Goal: Information Seeking & Learning: Check status

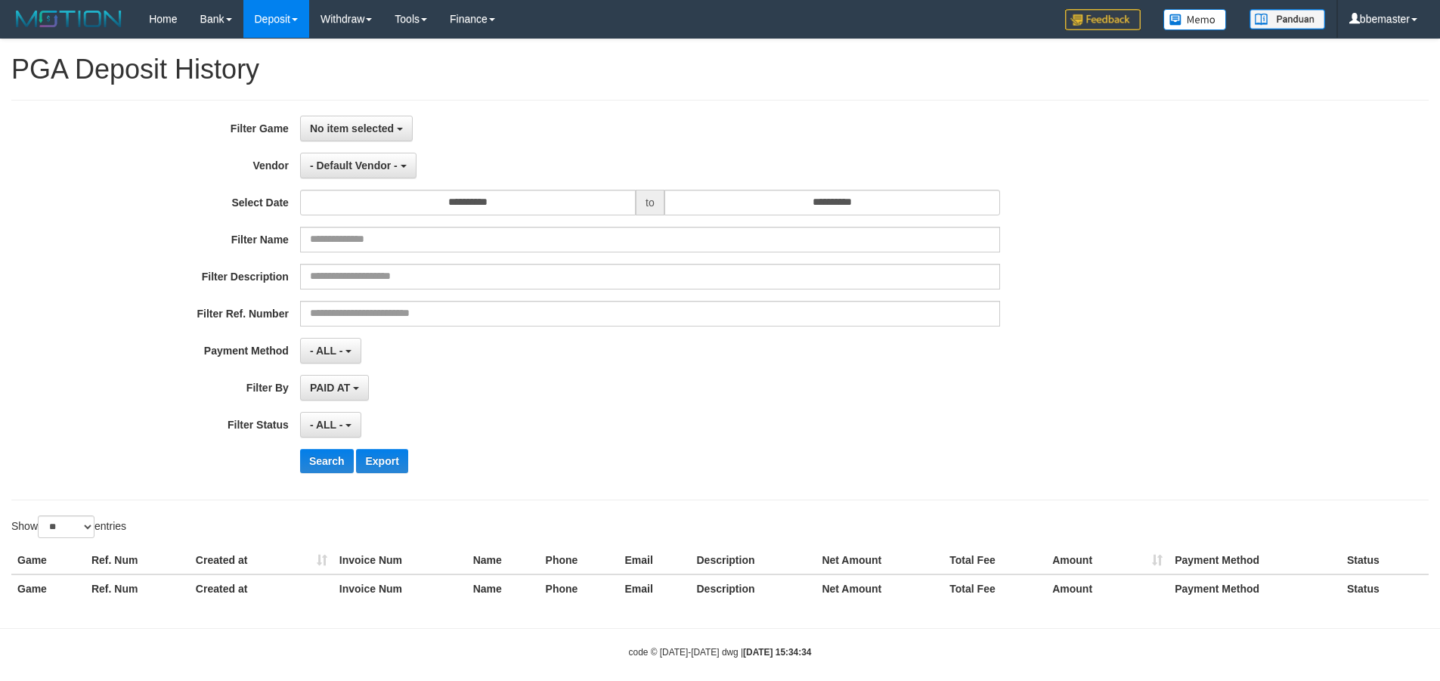
select select
select select "**"
click at [393, 132] on span "No item selected" at bounding box center [352, 128] width 84 height 12
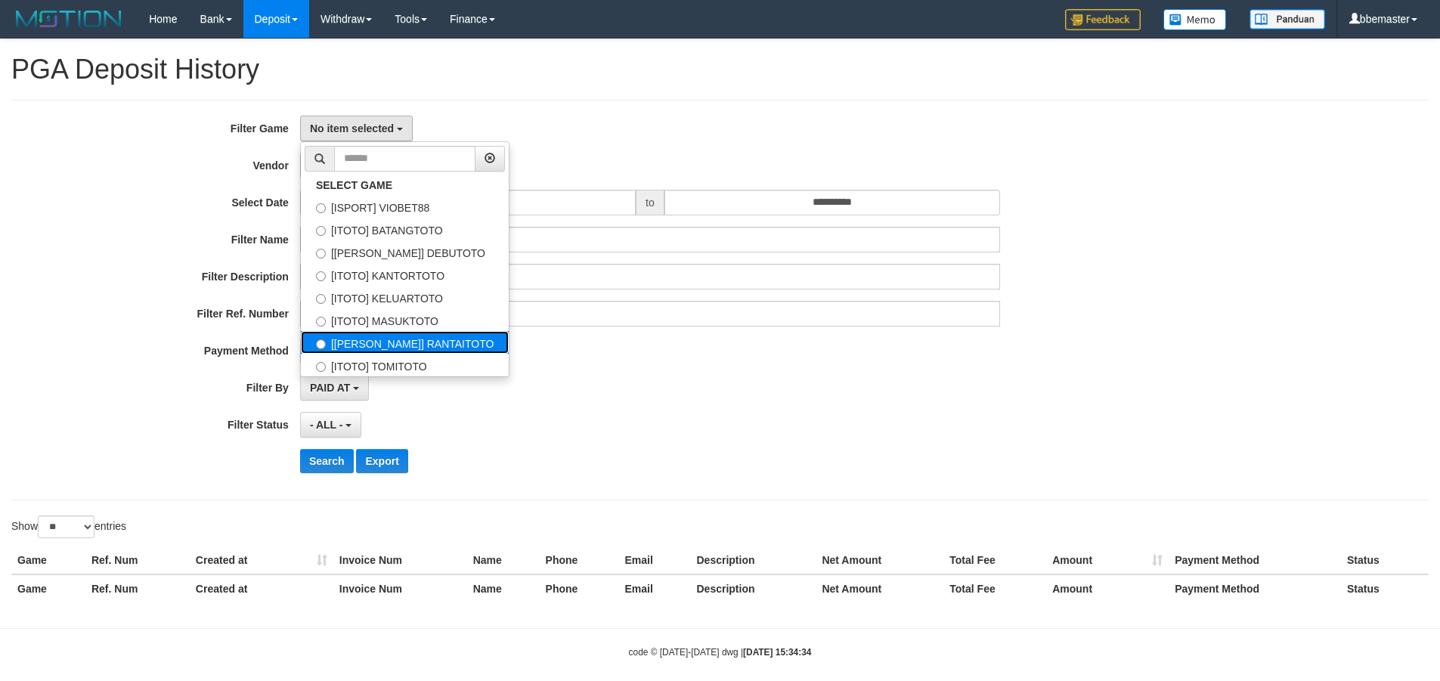
click at [404, 349] on label "[[PERSON_NAME]] RANTAITOTO" at bounding box center [405, 342] width 208 height 23
select select "****"
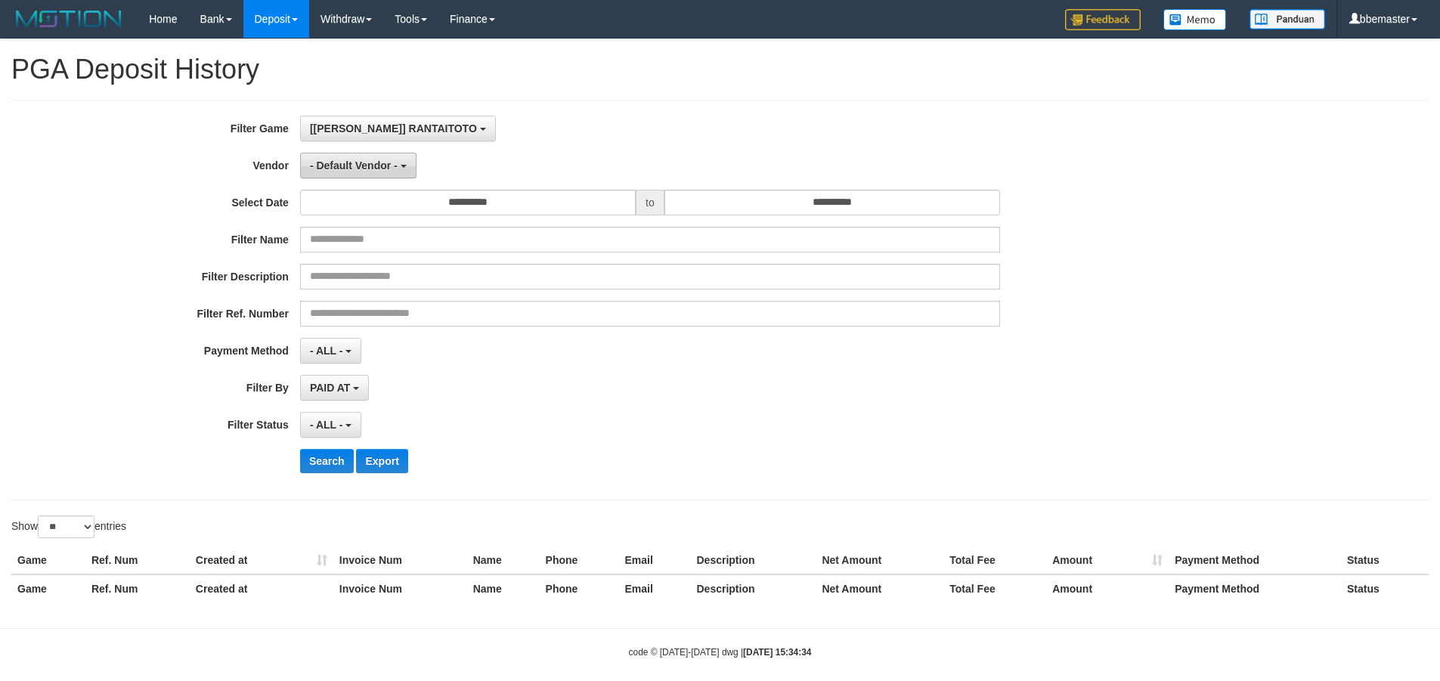
scroll to position [91, 0]
click at [373, 158] on button "- Default Vendor -" at bounding box center [358, 166] width 116 height 26
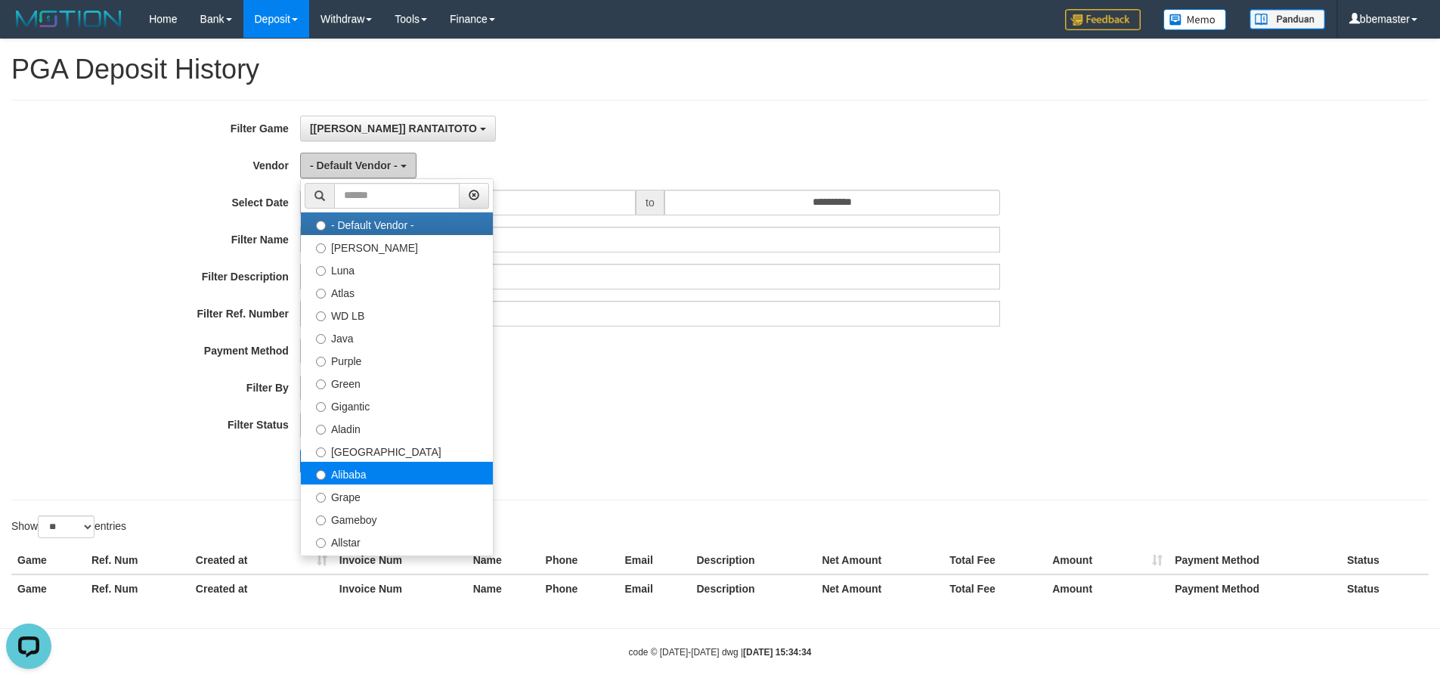
scroll to position [0, 0]
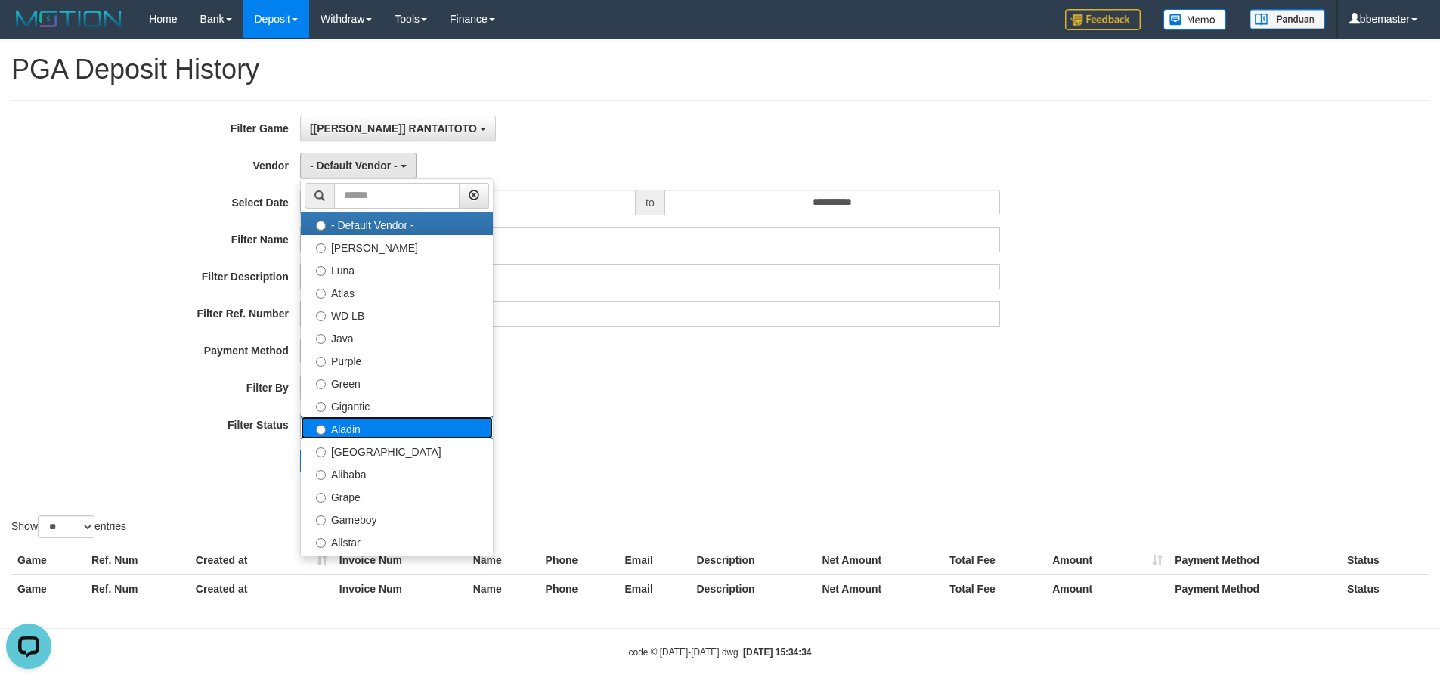
click at [371, 428] on label "Aladin" at bounding box center [397, 427] width 192 height 23
select select "**********"
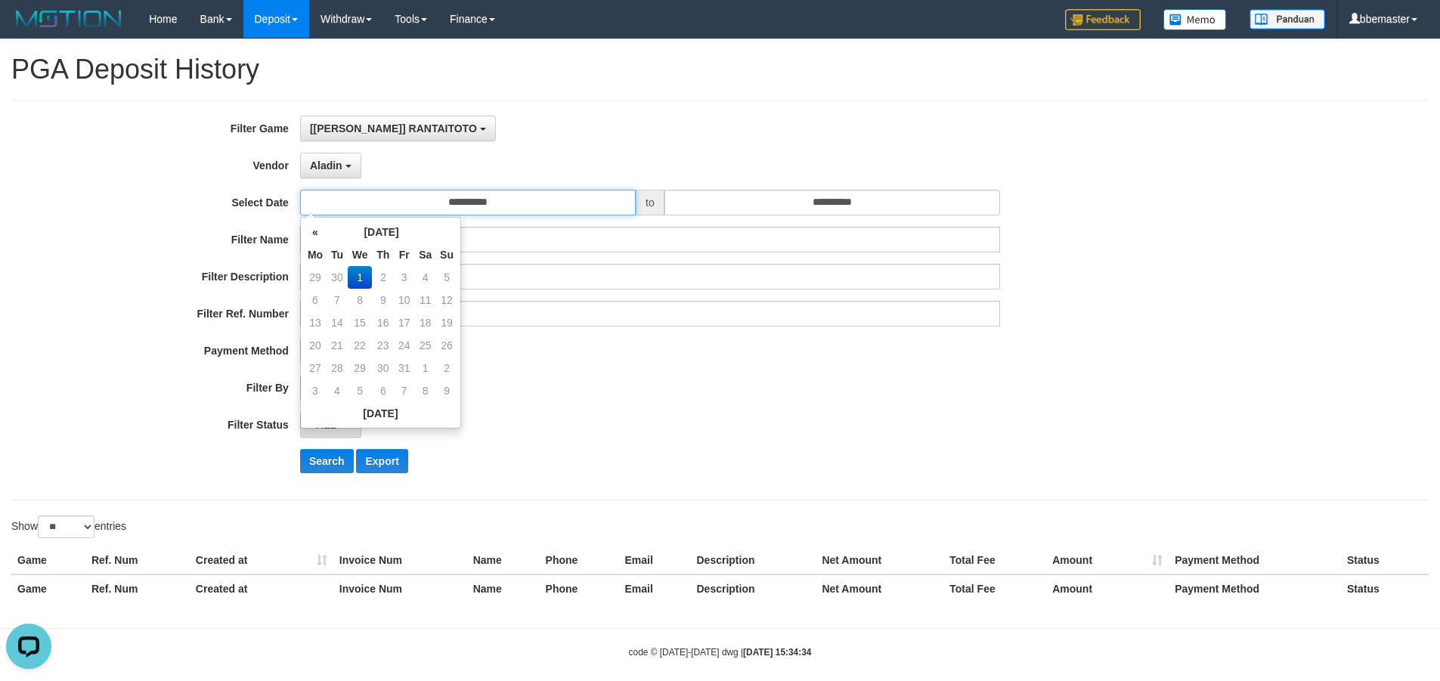
click at [419, 193] on input "**********" at bounding box center [468, 203] width 336 height 26
click at [335, 282] on td "30" at bounding box center [337, 277] width 21 height 23
type input "**********"
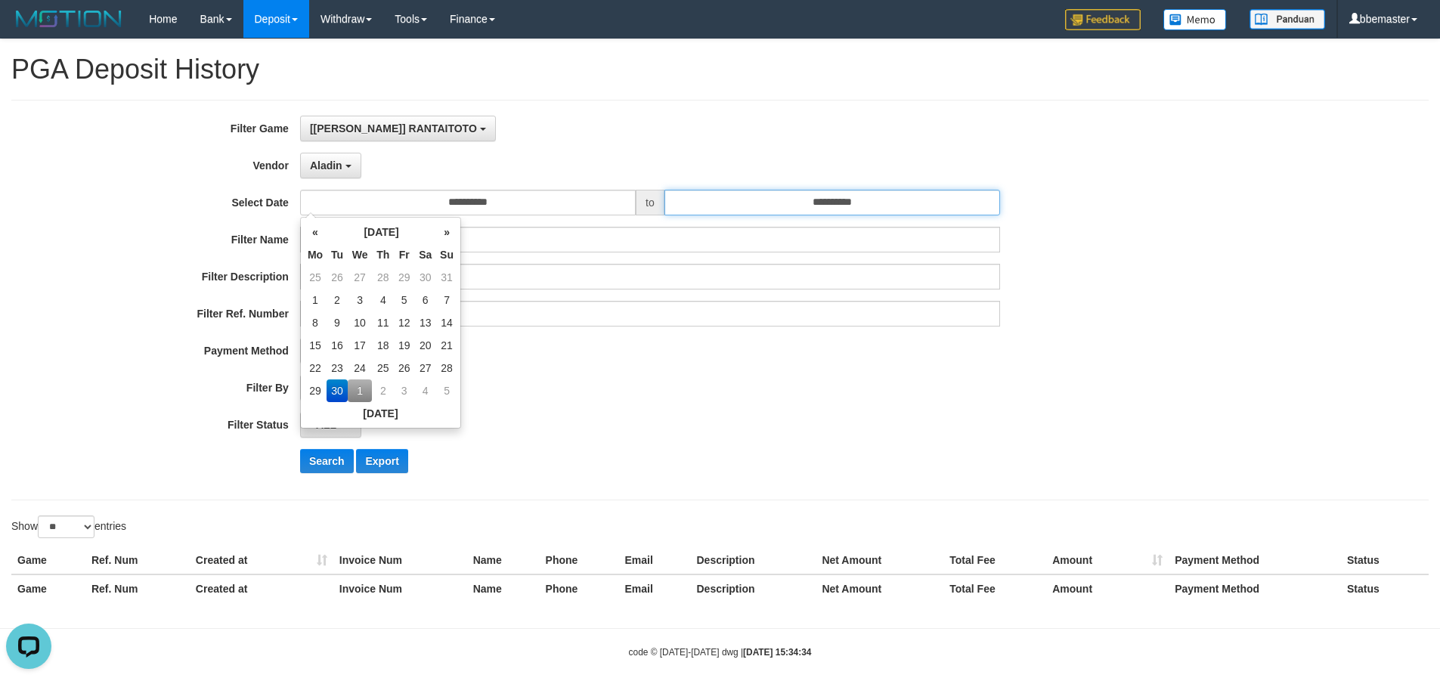
click at [779, 203] on input "**********" at bounding box center [832, 203] width 336 height 26
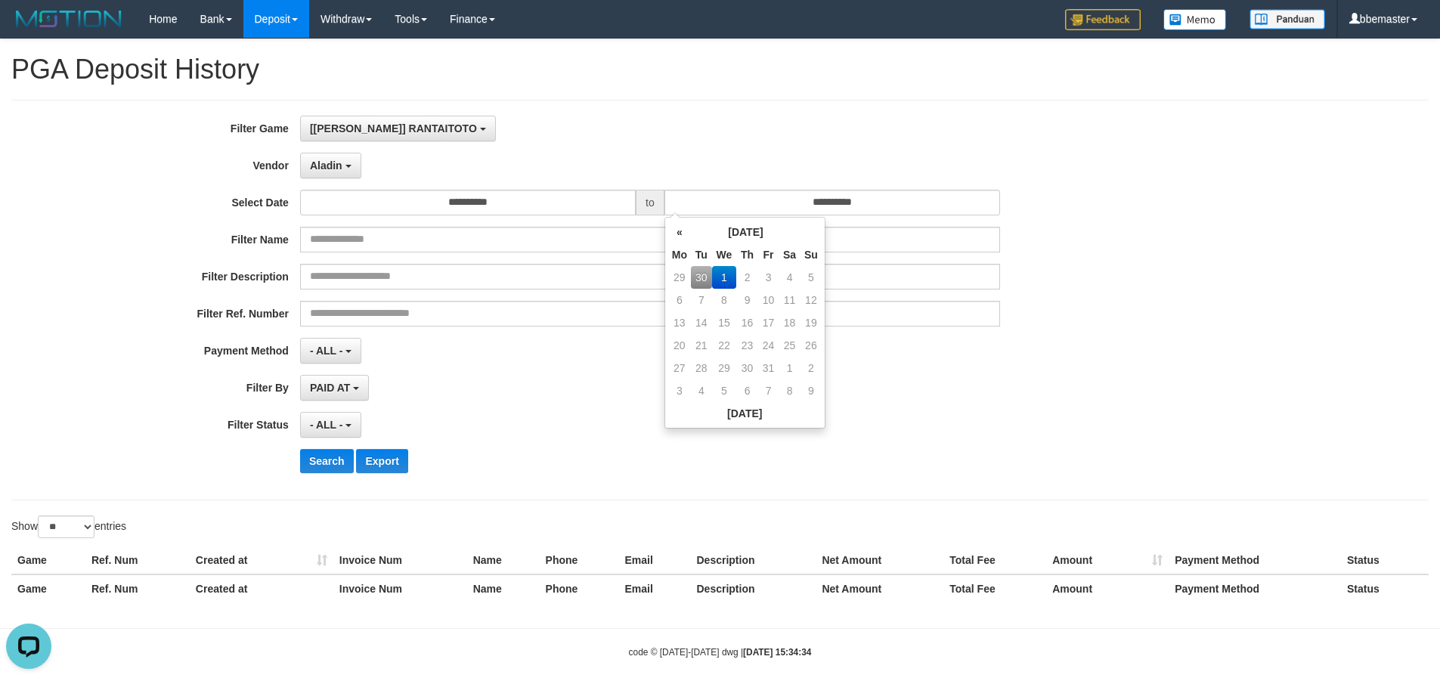
click at [699, 278] on td "30" at bounding box center [701, 277] width 21 height 23
type input "**********"
click at [641, 378] on div "PAID AT PAID AT CREATED AT" at bounding box center [650, 388] width 700 height 26
click at [364, 391] on button "PAID AT" at bounding box center [334, 388] width 69 height 26
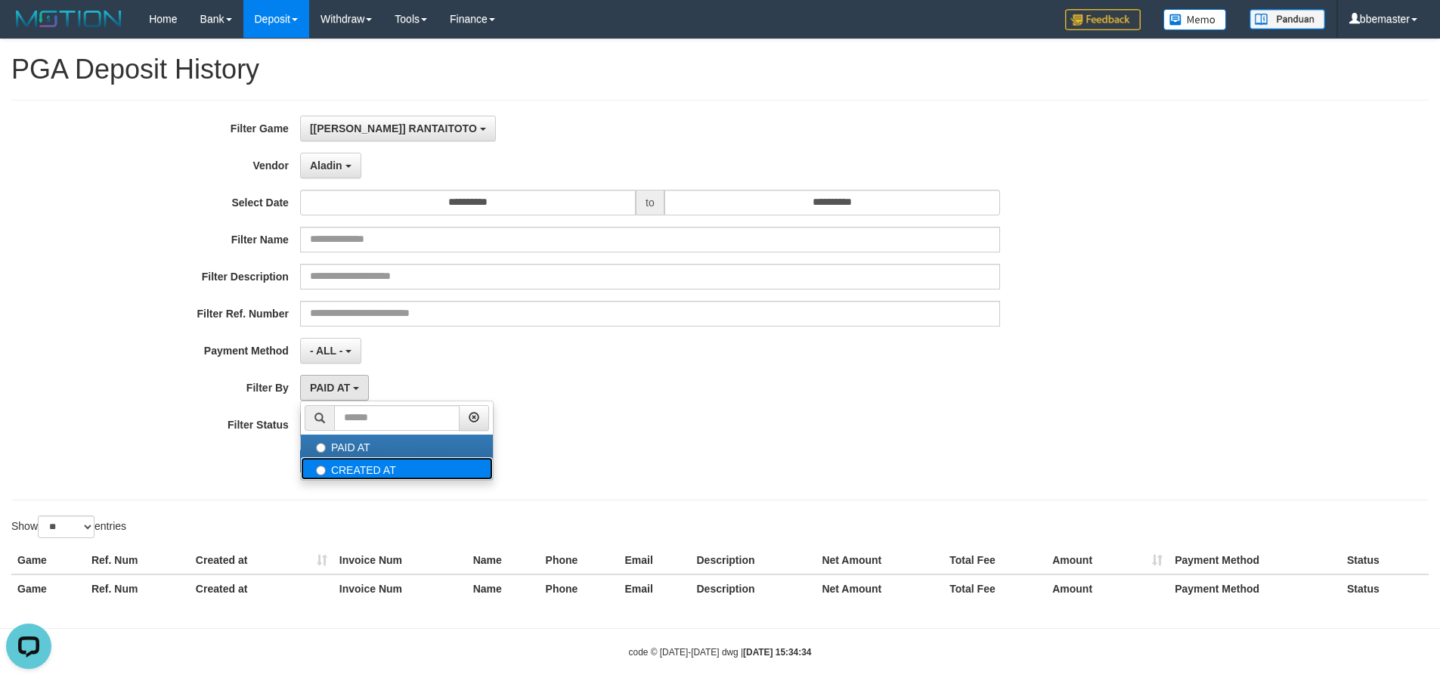
click at [355, 469] on label "CREATED AT" at bounding box center [397, 468] width 192 height 23
select select "*"
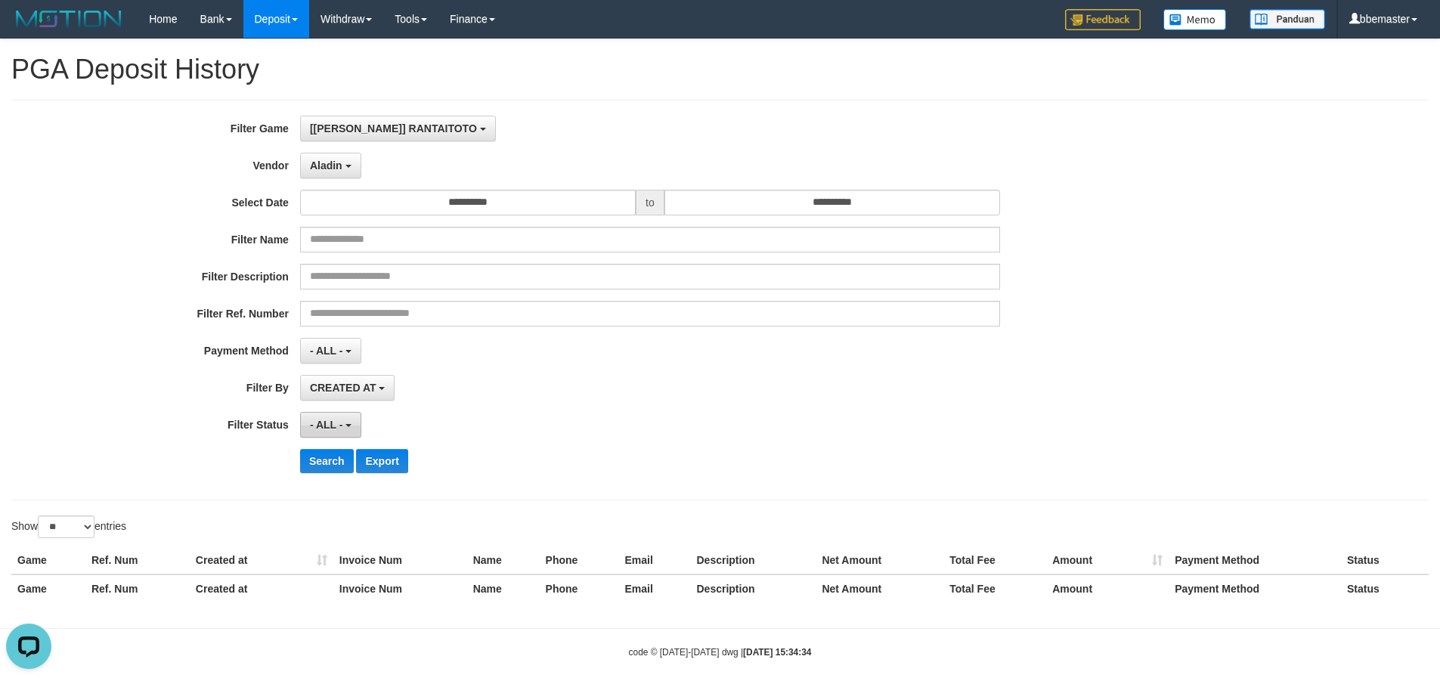
click at [328, 417] on button "- ALL -" at bounding box center [330, 425] width 61 height 26
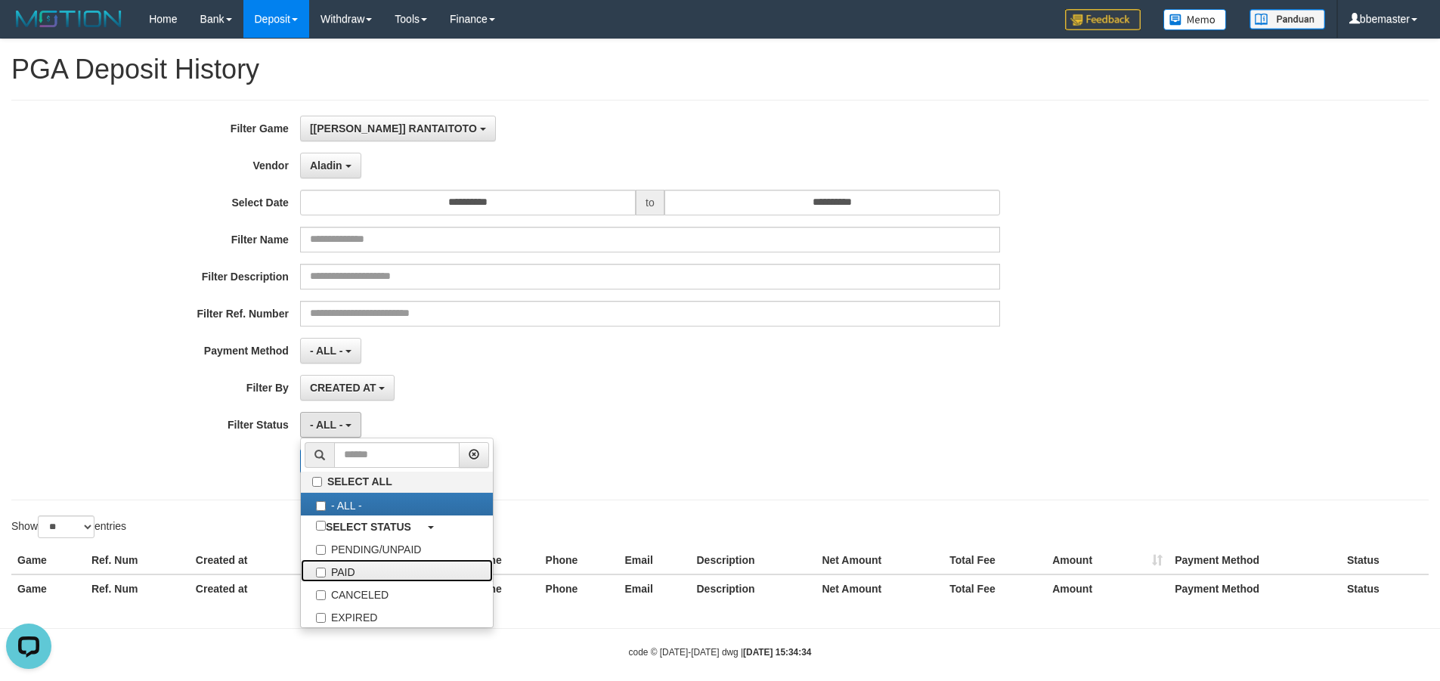
drag, startPoint x: 351, startPoint y: 574, endPoint x: 543, endPoint y: 505, distance: 204.9
click at [353, 574] on label "PAID" at bounding box center [397, 570] width 192 height 23
drag, startPoint x: 710, startPoint y: 460, endPoint x: 57, endPoint y: 523, distance: 656.0
click at [703, 460] on div "Search Export" at bounding box center [750, 461] width 900 height 24
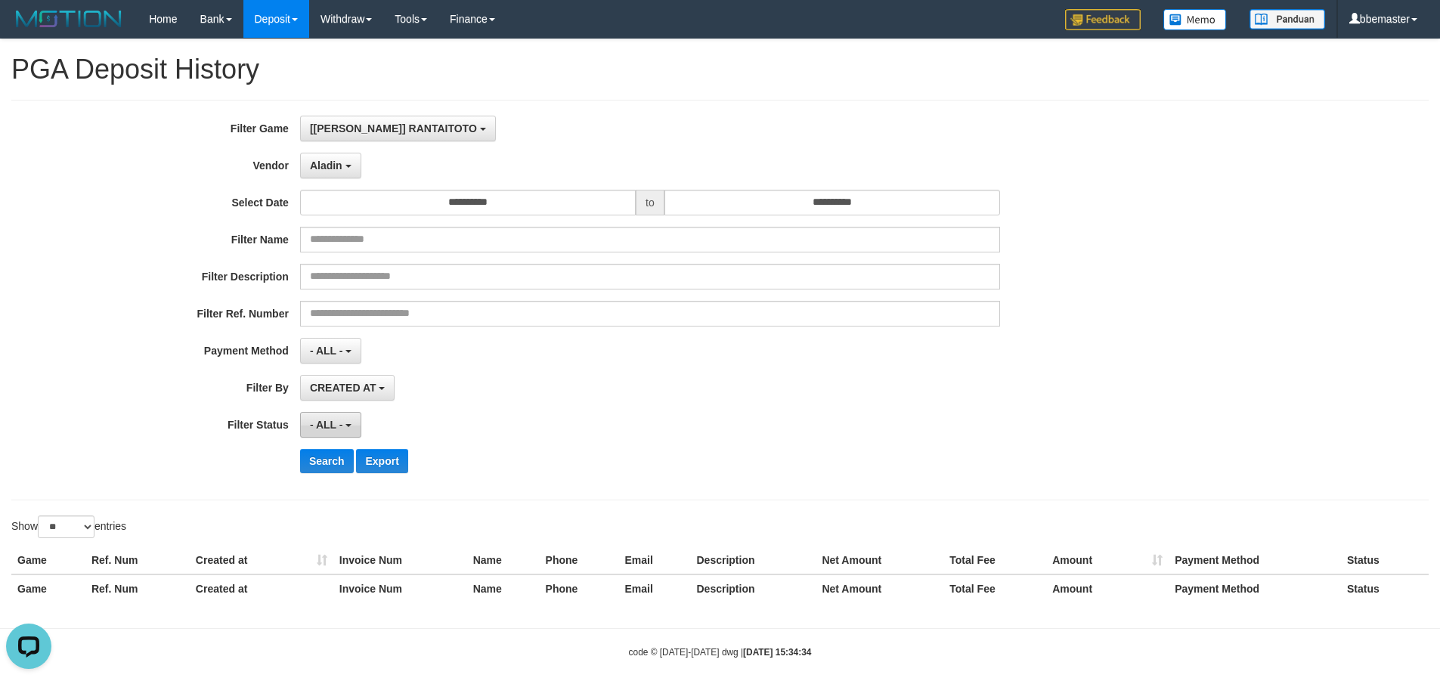
drag, startPoint x: 319, startPoint y: 424, endPoint x: 319, endPoint y: 531, distance: 106.6
click at [319, 429] on span "- ALL -" at bounding box center [326, 425] width 33 height 12
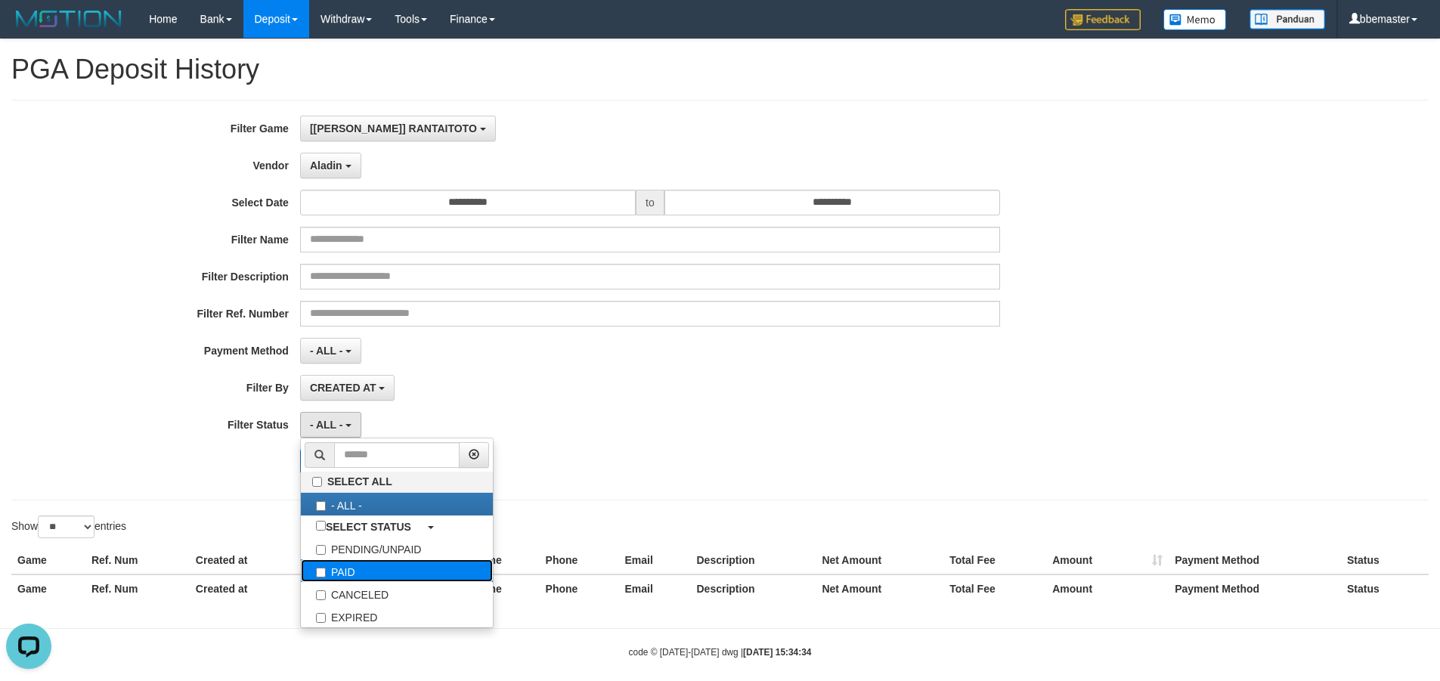
click at [327, 573] on label "PAID" at bounding box center [397, 570] width 192 height 23
select select "*"
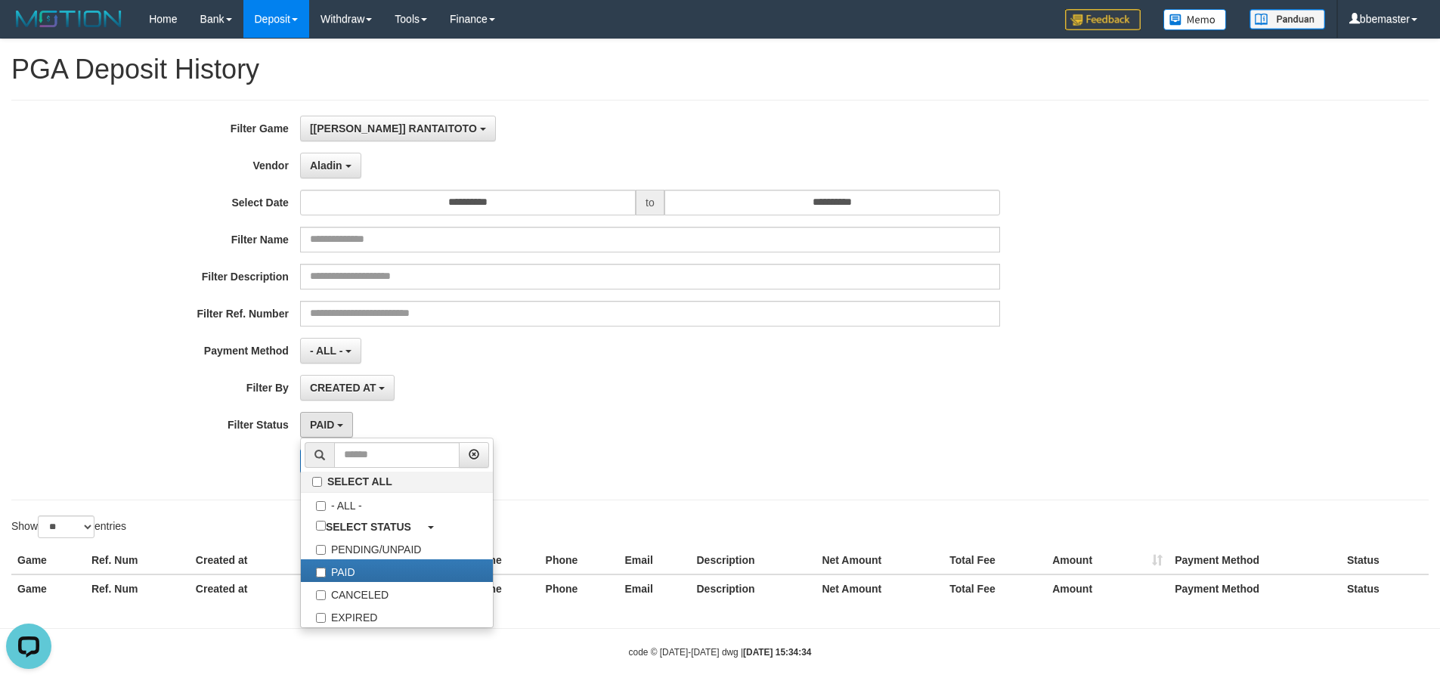
click at [760, 464] on div "Search Export" at bounding box center [750, 461] width 900 height 24
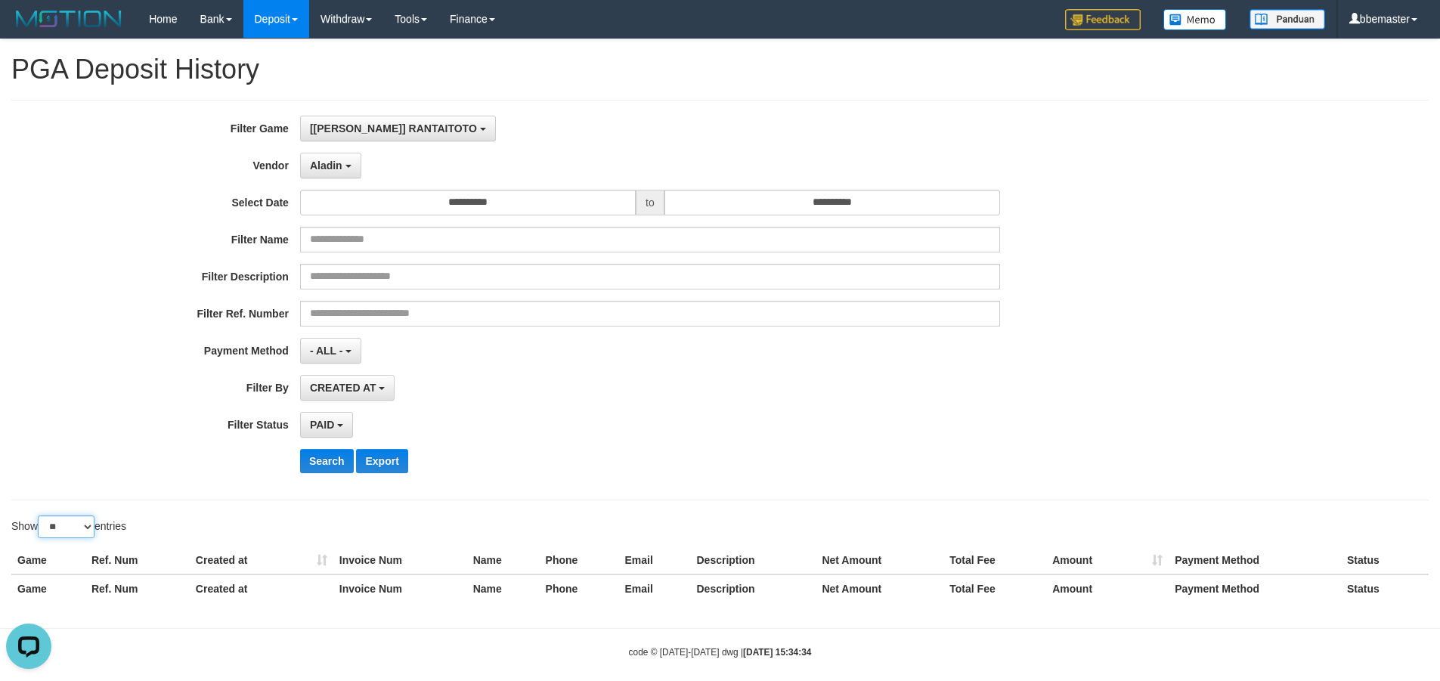
click at [73, 531] on select "** ** ** ***" at bounding box center [66, 526] width 57 height 23
select select "***"
click at [40, 515] on select "** ** ** ***" at bounding box center [66, 526] width 57 height 23
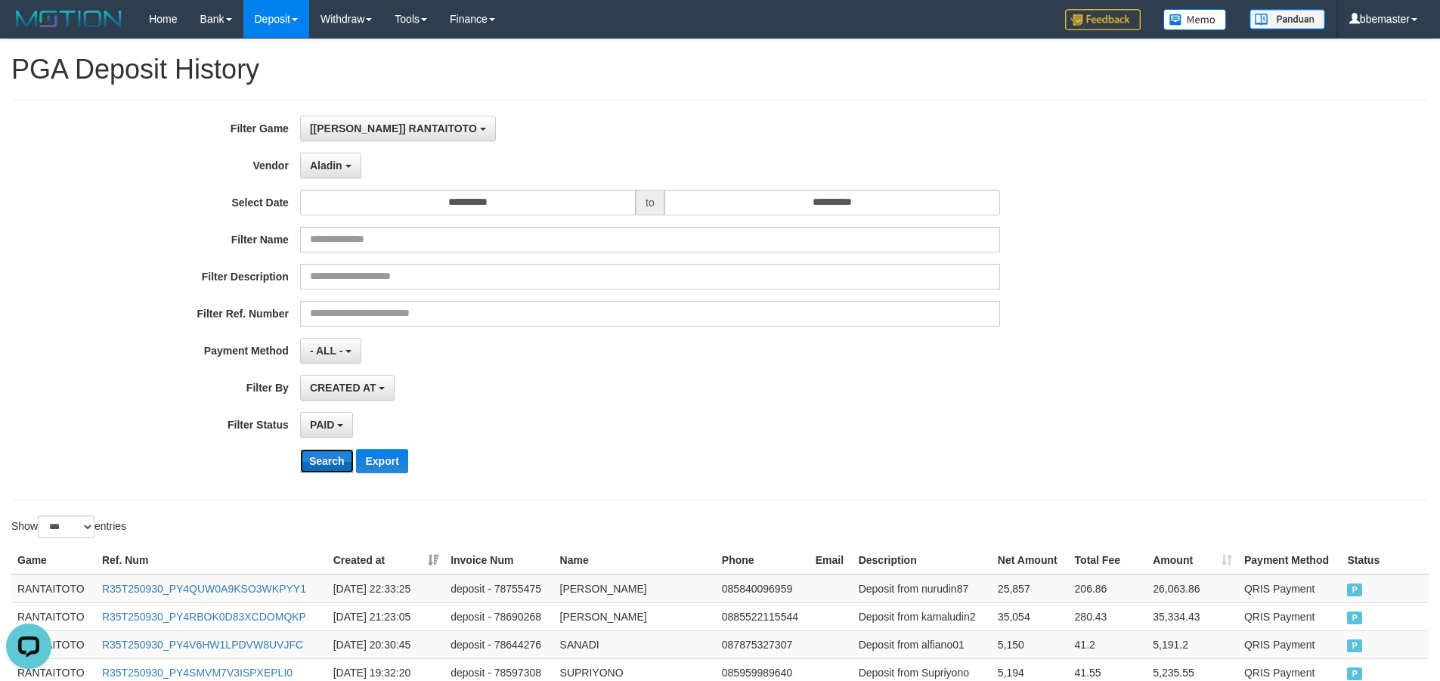
click at [323, 458] on button "Search" at bounding box center [327, 461] width 54 height 24
drag, startPoint x: 688, startPoint y: 449, endPoint x: 64, endPoint y: 572, distance: 635.6
click at [630, 454] on div "Search Export" at bounding box center [750, 461] width 900 height 24
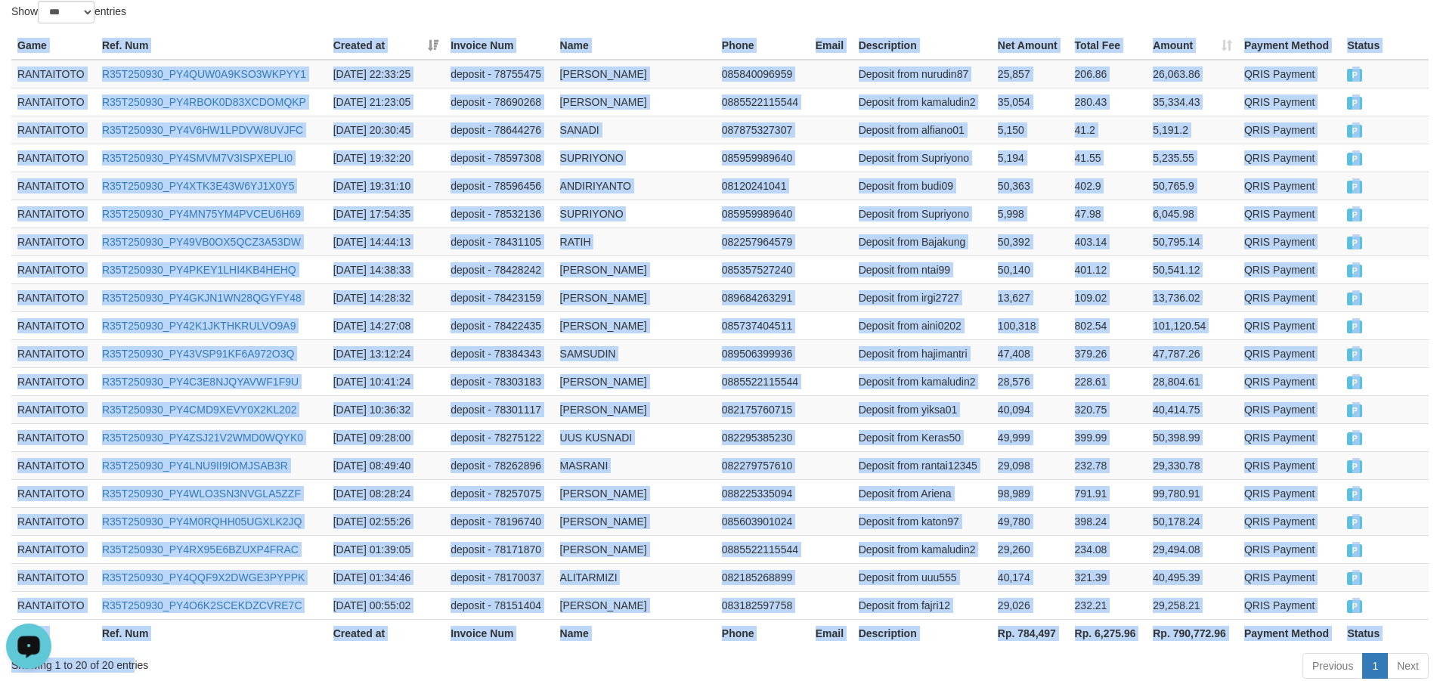
scroll to position [602, 0]
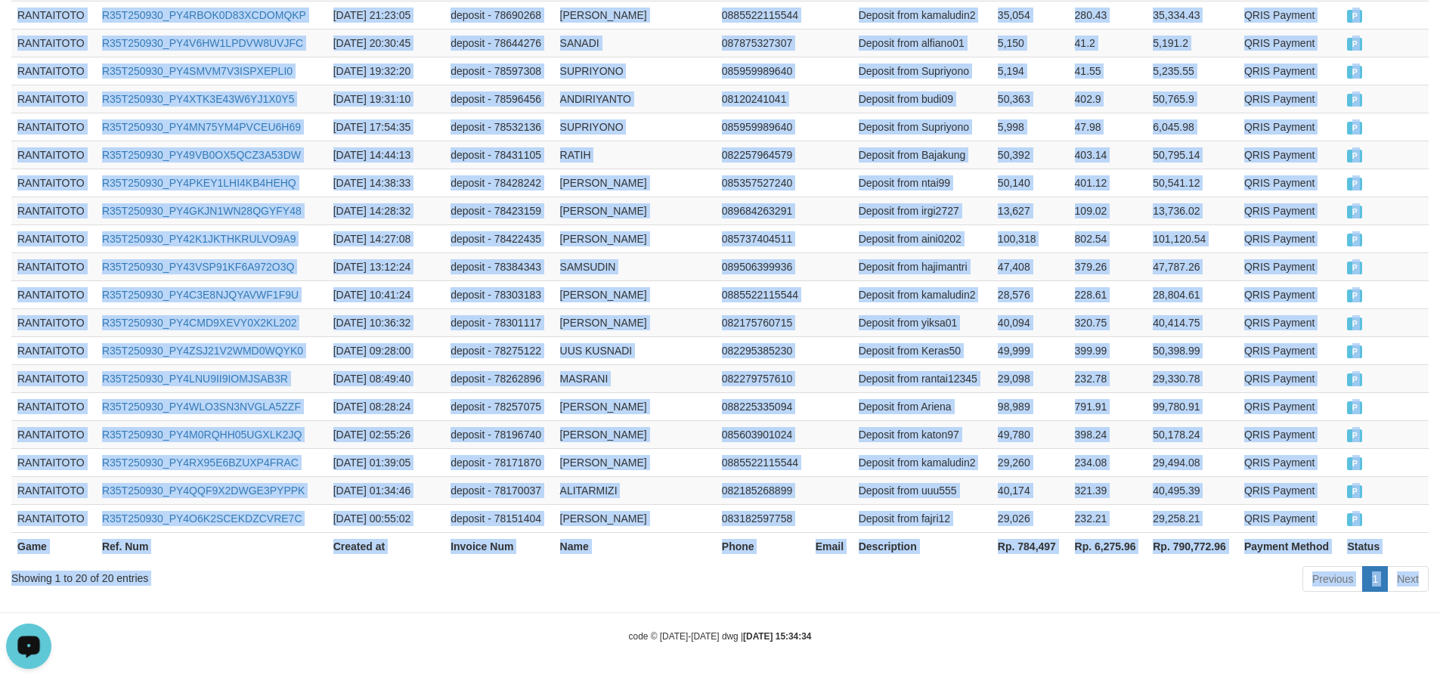
drag, startPoint x: 16, startPoint y: 568, endPoint x: 135, endPoint y: 710, distance: 185.1
click at [135, 680] on html "Toggle navigation Home Bank Account List Load By Website Group [ISPORT] VIOBET8…" at bounding box center [720, 39] width 1440 height 1283
copy body "Game Ref. Num Created at Invoice Num Name Phone Email Description Net Amount To…"
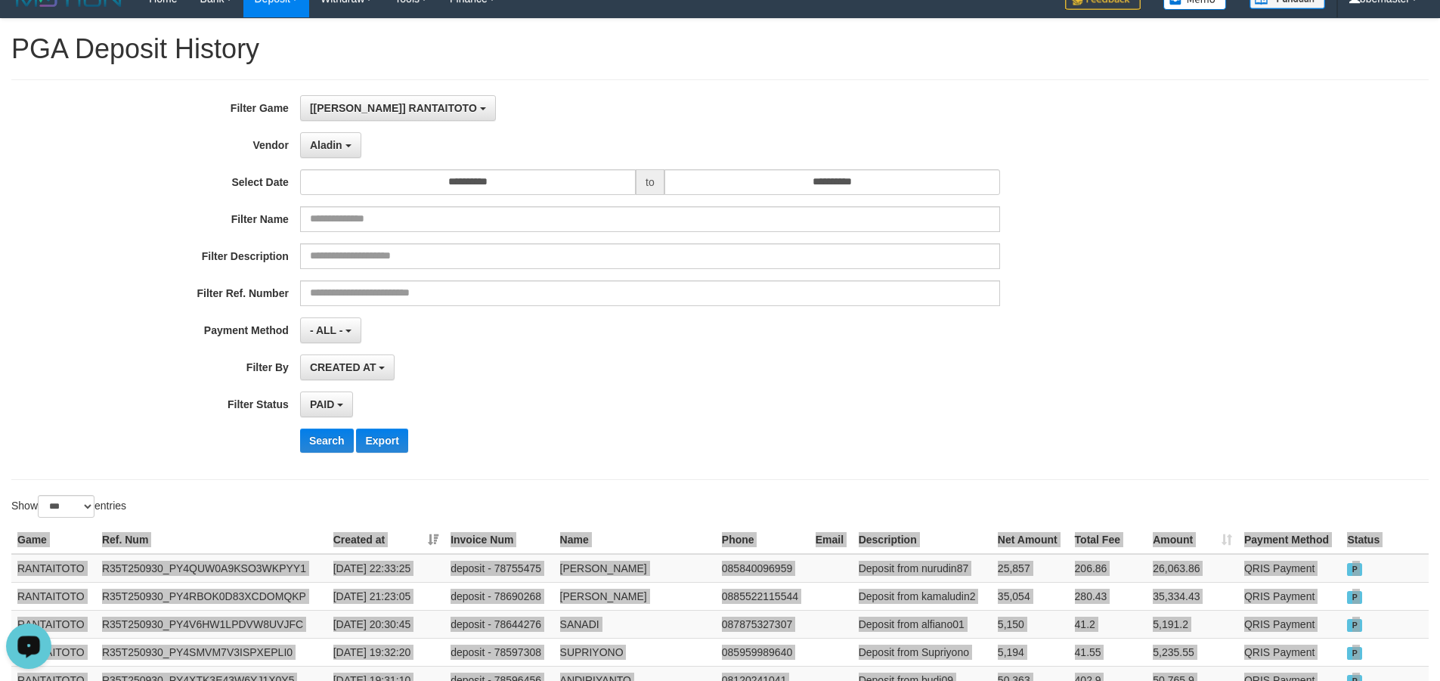
scroll to position [0, 0]
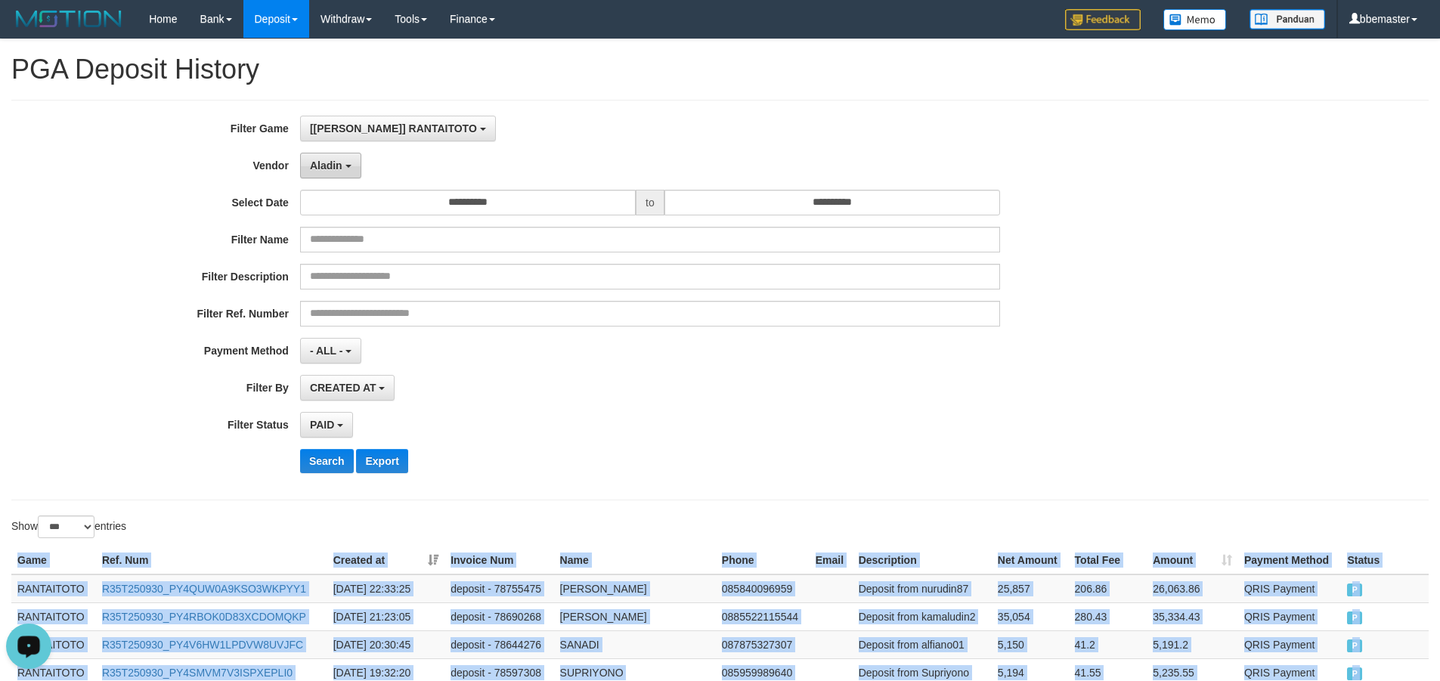
click at [335, 173] on button "Aladin" at bounding box center [330, 166] width 61 height 26
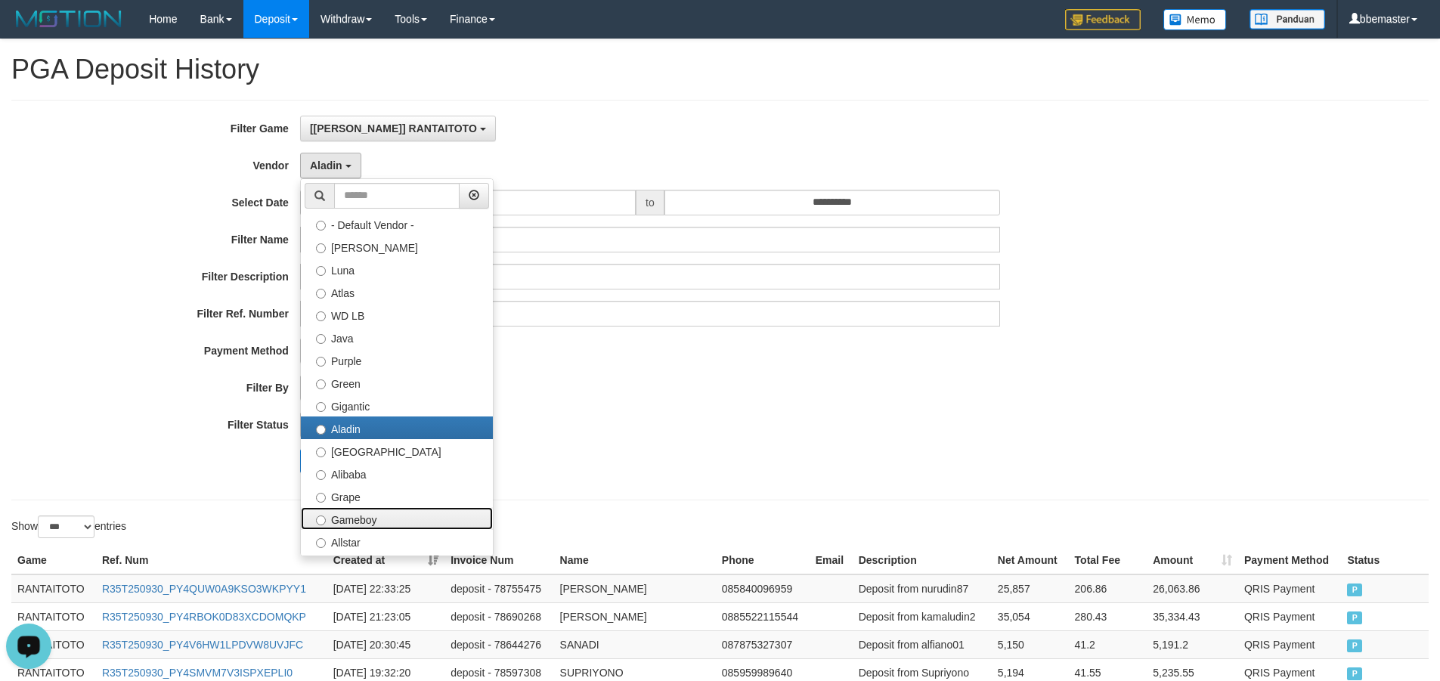
click at [363, 510] on label "Gameboy" at bounding box center [397, 518] width 192 height 23
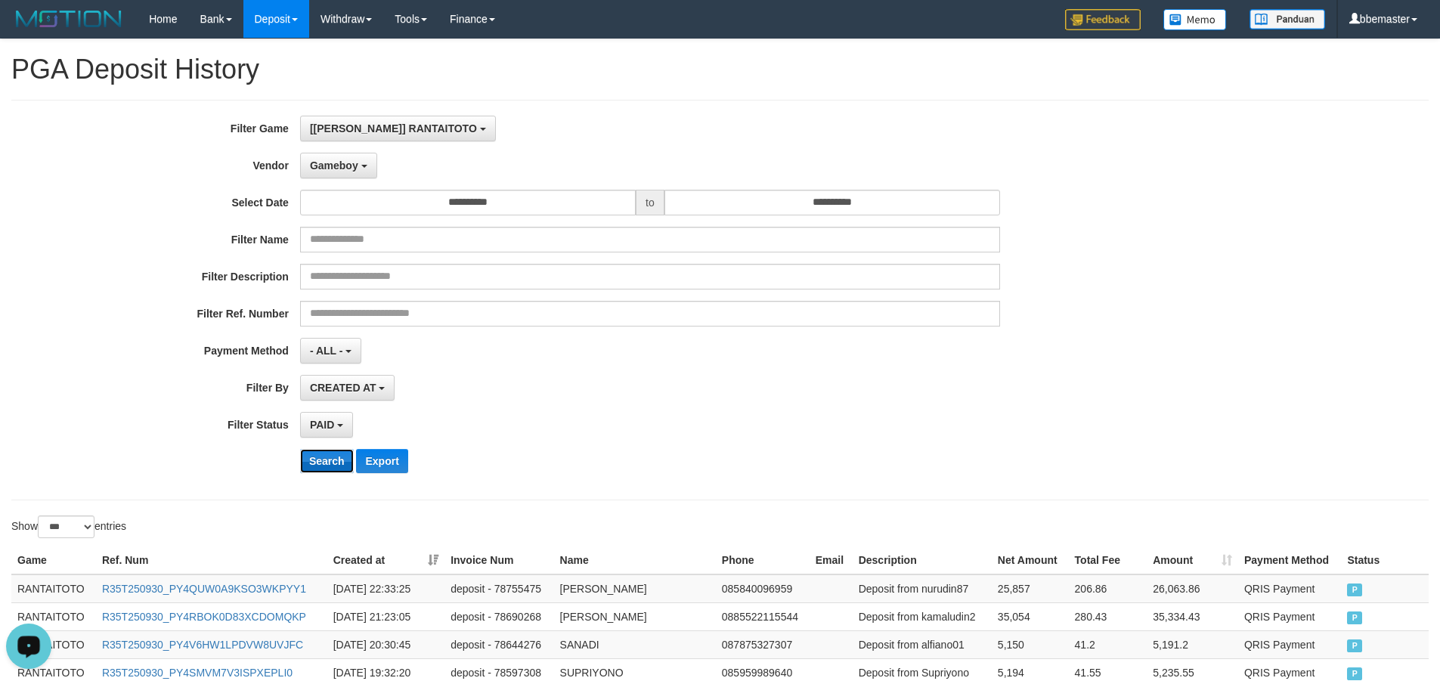
click at [321, 466] on button "Search" at bounding box center [327, 461] width 54 height 24
drag, startPoint x: 596, startPoint y: 450, endPoint x: 552, endPoint y: 467, distance: 47.6
click at [596, 450] on div "Search Export" at bounding box center [750, 461] width 900 height 24
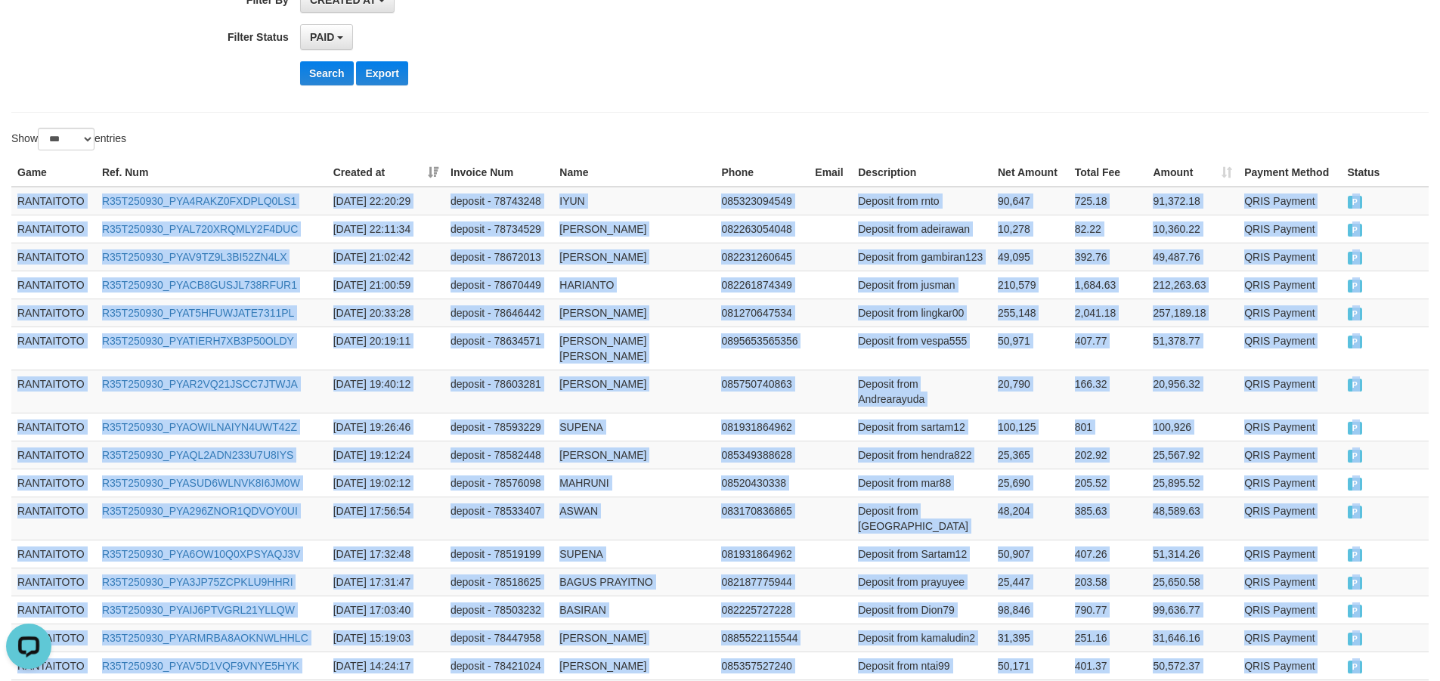
scroll to position [660, 0]
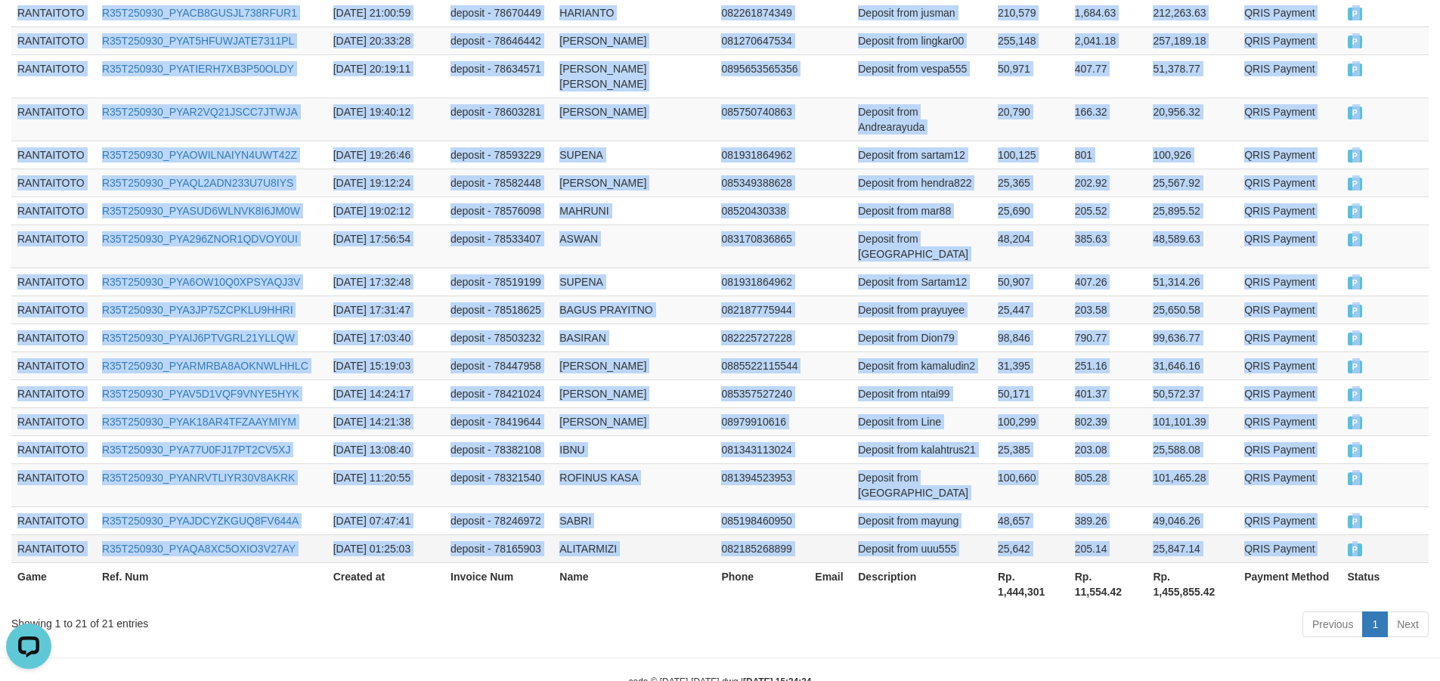
drag, startPoint x: 11, startPoint y: 519, endPoint x: 1382, endPoint y: 508, distance: 1370.3
click at [1382, 508] on tbody "RANTAITOTO R35T250930_PYA4RAKZ0FXDPLQ0LS1 [DATE] 22:20:29 deposit - 78743248 IY…" at bounding box center [719, 239] width 1417 height 648
copy tbody "RANTAITOTO R35T250930_PYA4RAKZ0FXDPLQ0LS1 [DATE] 22:20:29 deposit - 78743248 IY…"
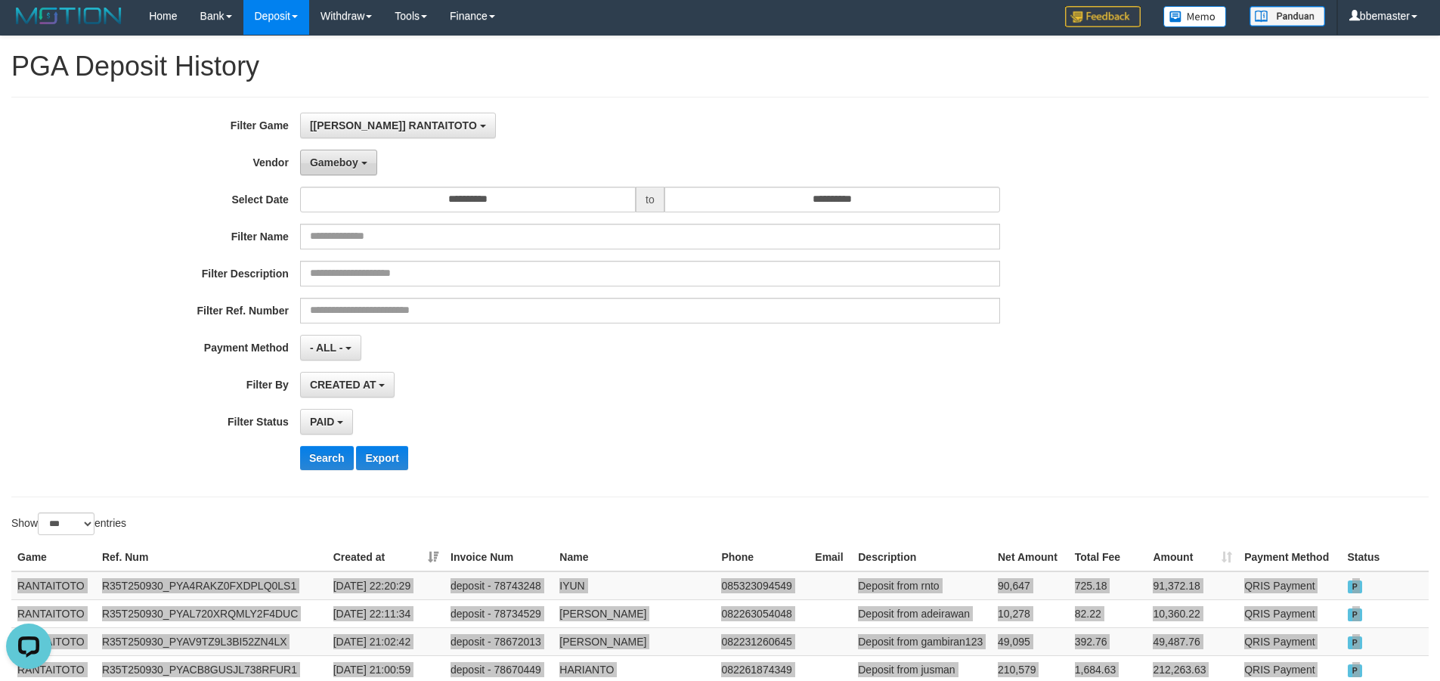
scroll to position [0, 0]
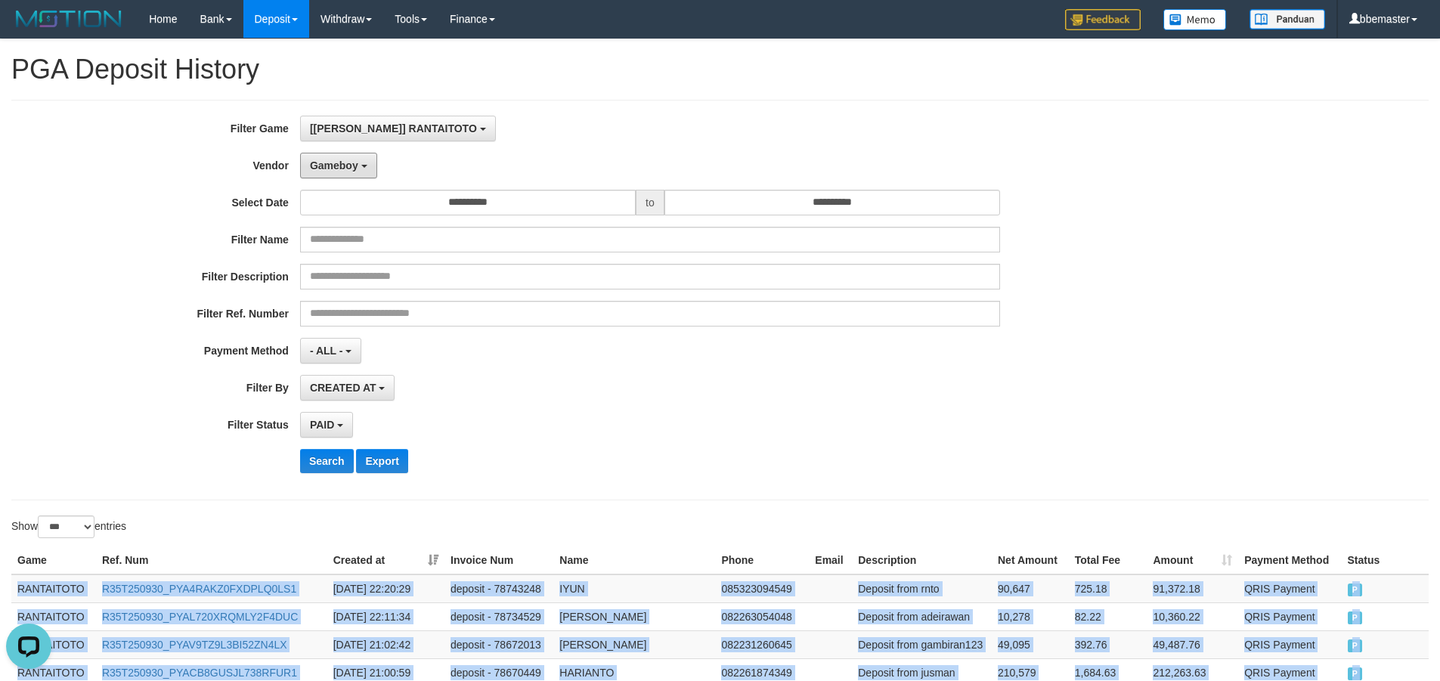
drag, startPoint x: 323, startPoint y: 163, endPoint x: 339, endPoint y: 343, distance: 180.5
click at [323, 163] on span "Gameboy" at bounding box center [334, 165] width 48 height 12
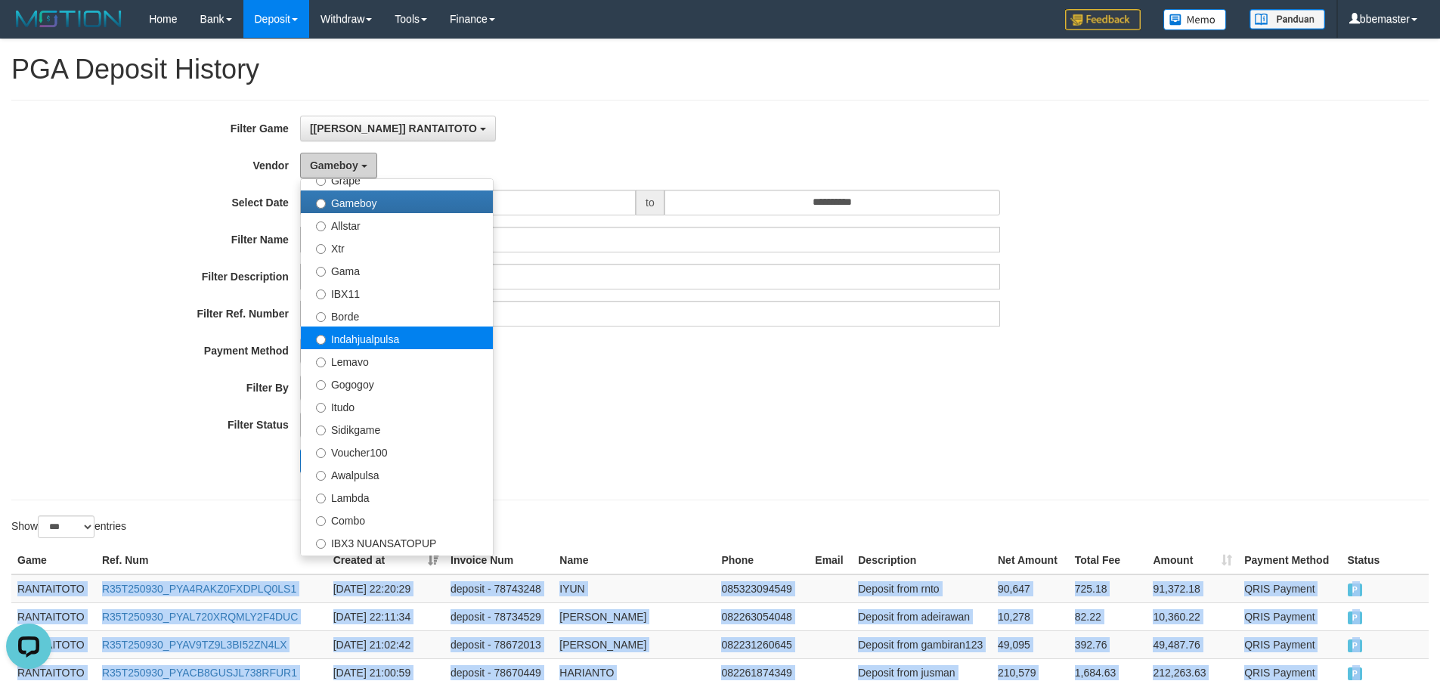
scroll to position [529, 0]
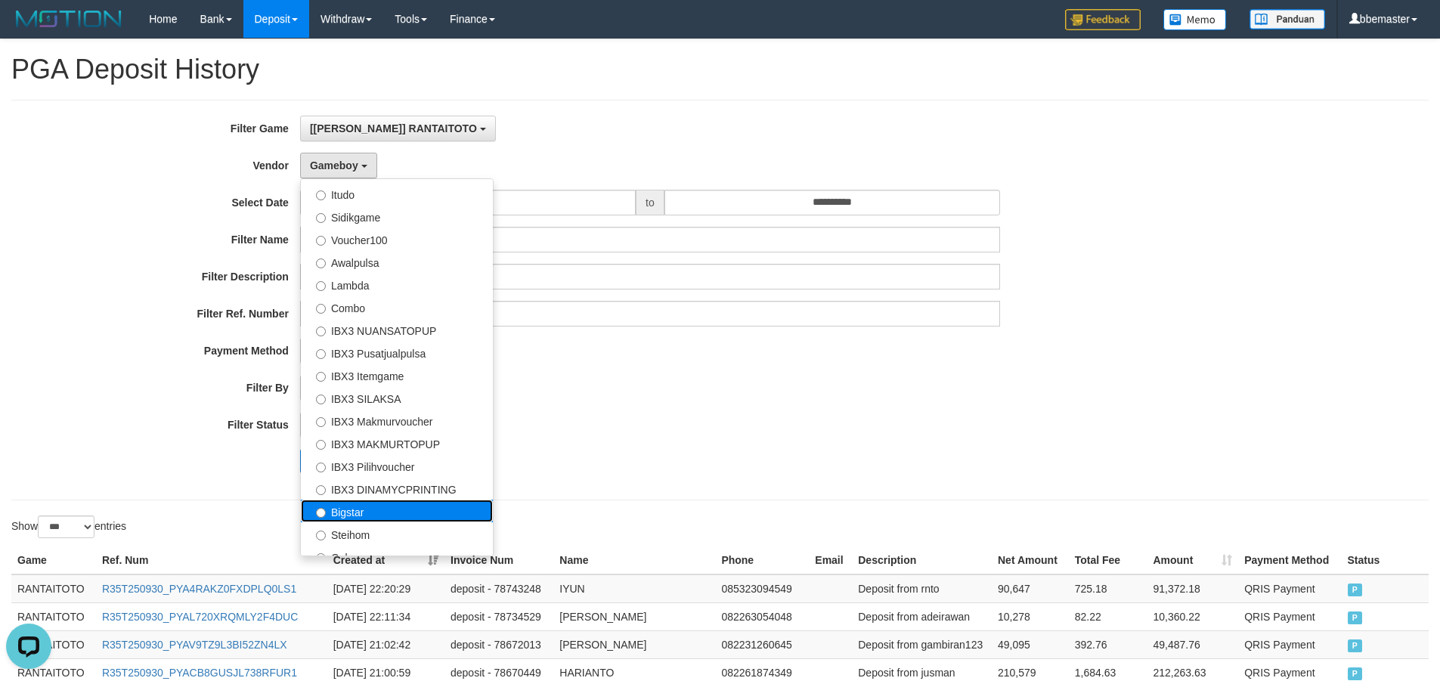
drag, startPoint x: 371, startPoint y: 510, endPoint x: 345, endPoint y: 485, distance: 36.4
click at [370, 510] on label "Bigstar" at bounding box center [397, 511] width 192 height 23
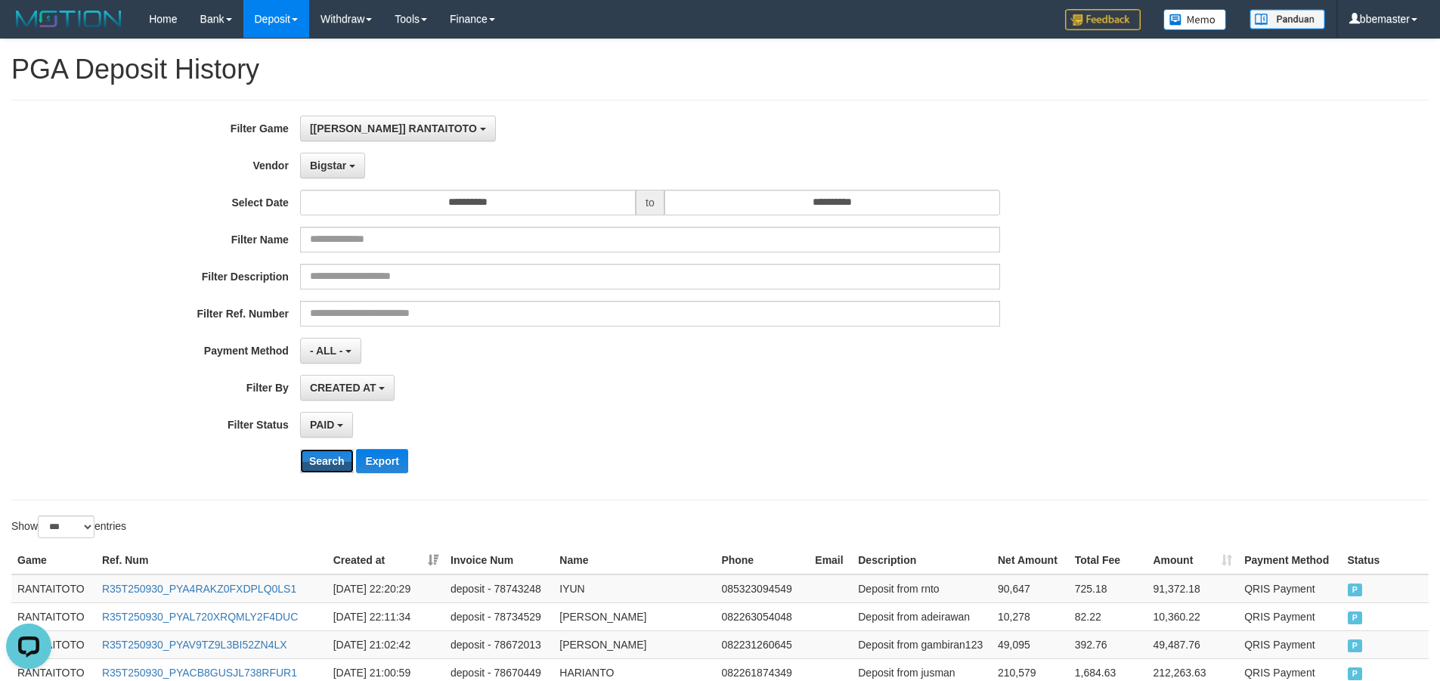
drag, startPoint x: 325, startPoint y: 464, endPoint x: 358, endPoint y: 225, distance: 241.1
click at [325, 463] on button "Search" at bounding box center [327, 461] width 54 height 24
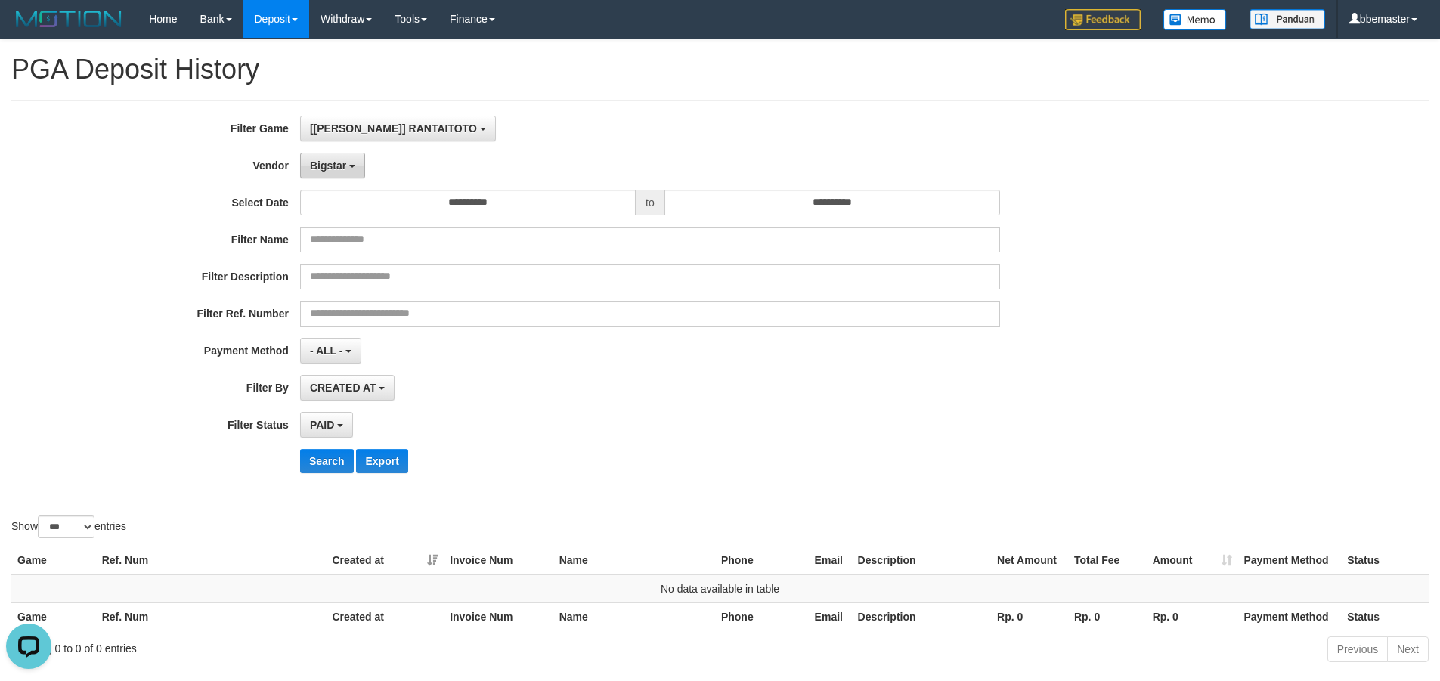
click at [340, 172] on button "Bigstar" at bounding box center [332, 166] width 65 height 26
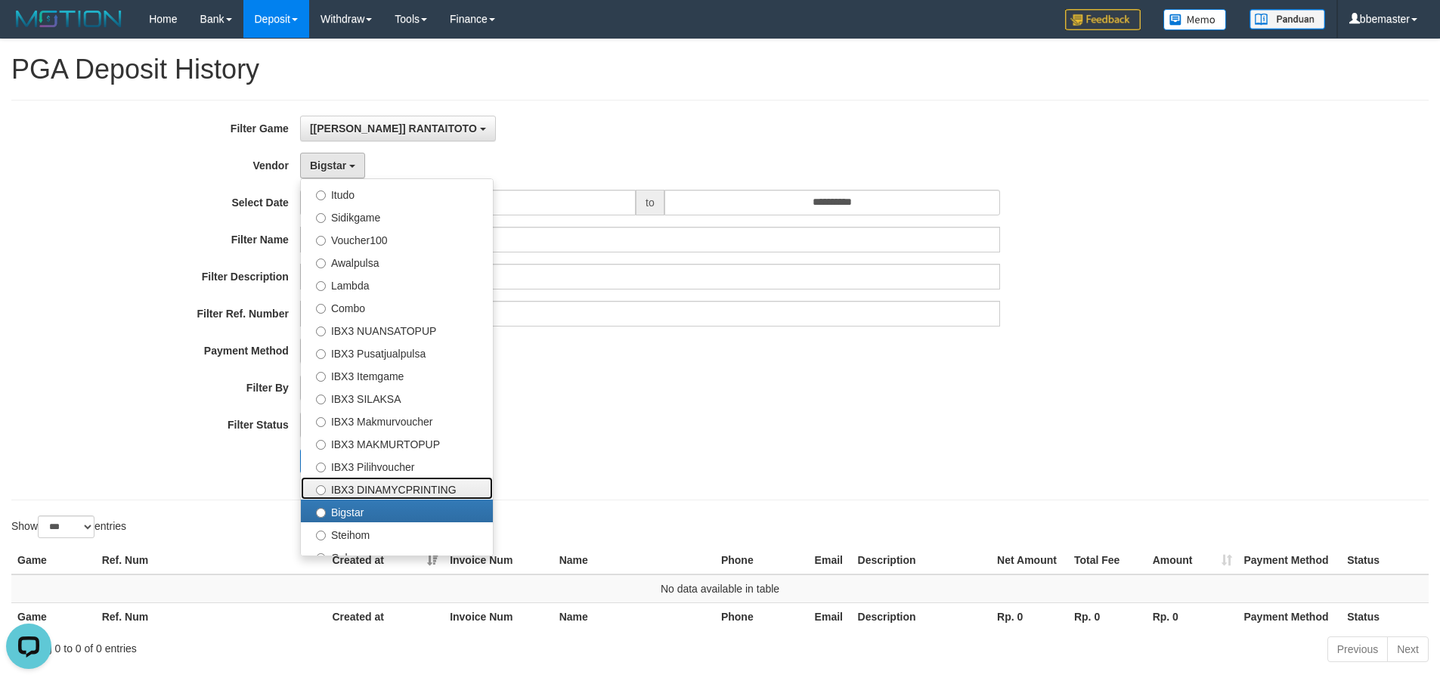
click at [385, 487] on label "IBX3 DINAMYCPRINTING" at bounding box center [397, 488] width 192 height 23
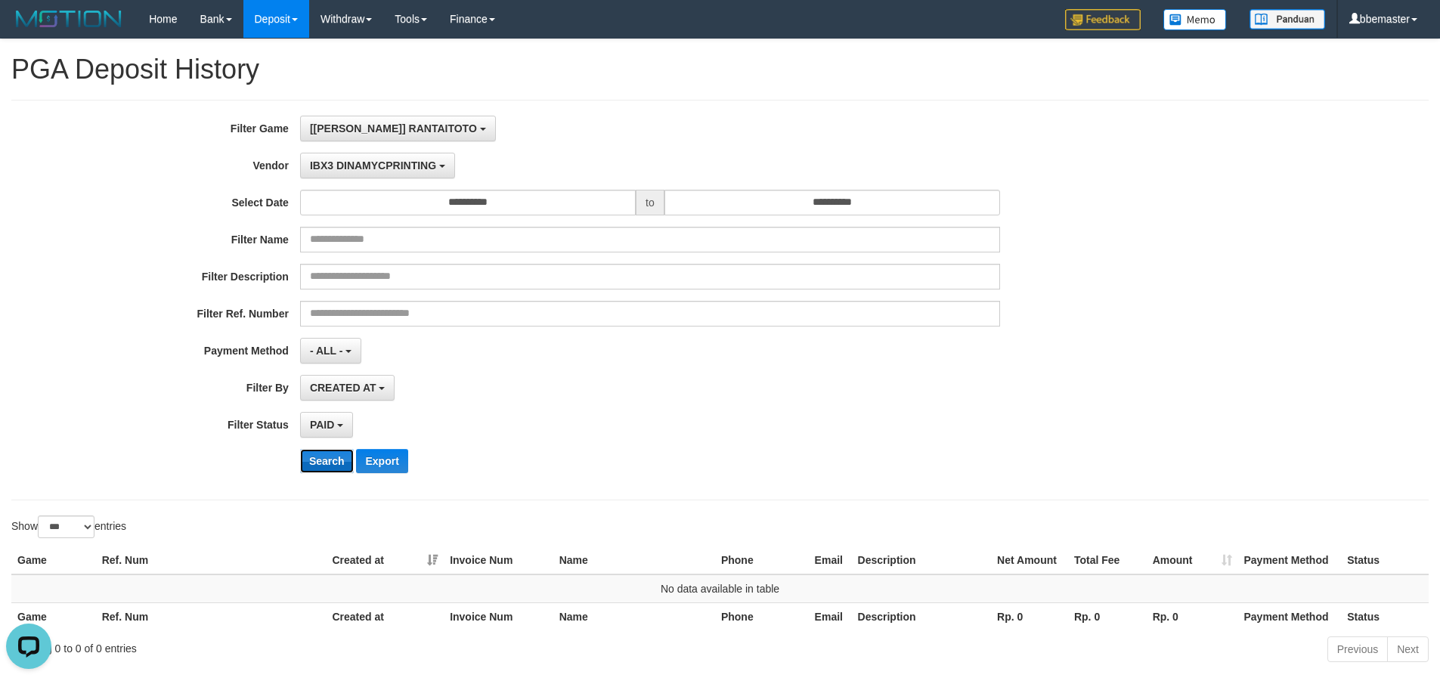
click at [339, 460] on button "Search" at bounding box center [327, 461] width 54 height 24
click at [368, 167] on span "IBX3 DINAMYCPRINTING" at bounding box center [373, 165] width 126 height 12
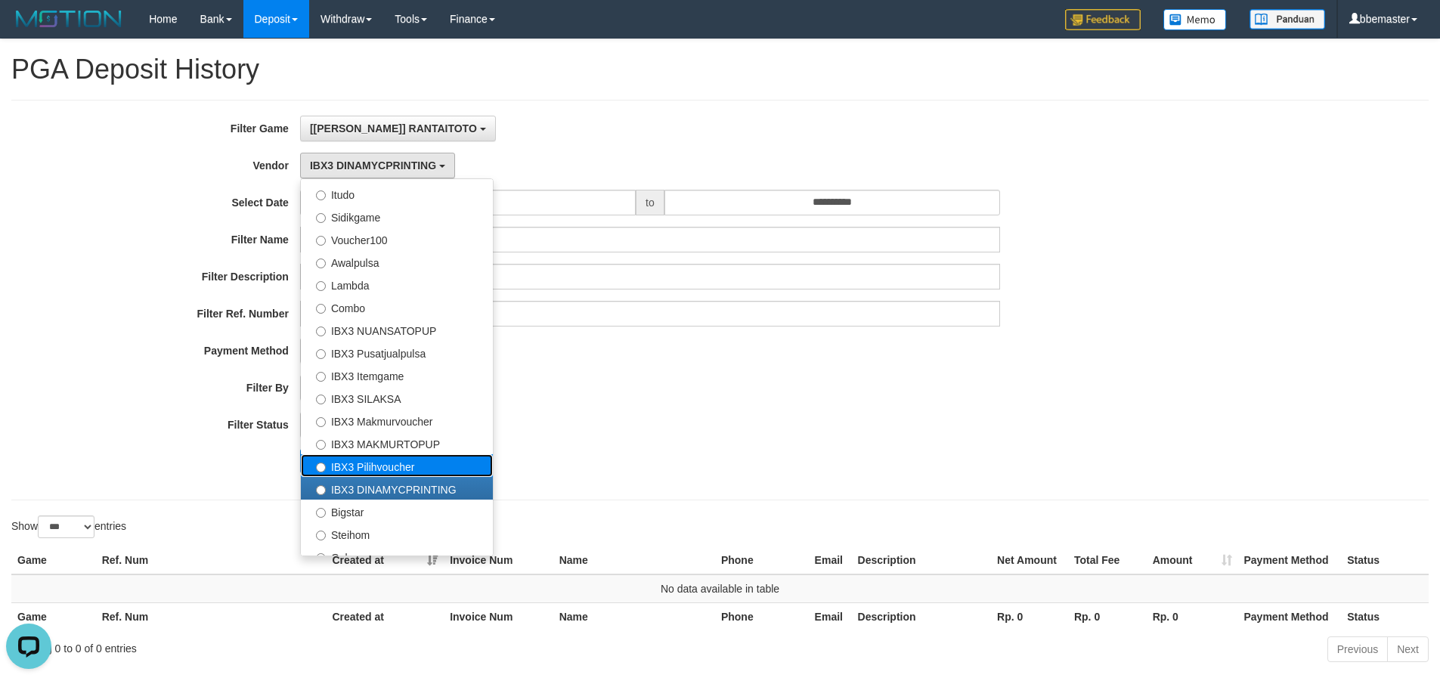
click at [367, 464] on label "IBX3 Pilihvoucher" at bounding box center [397, 465] width 192 height 23
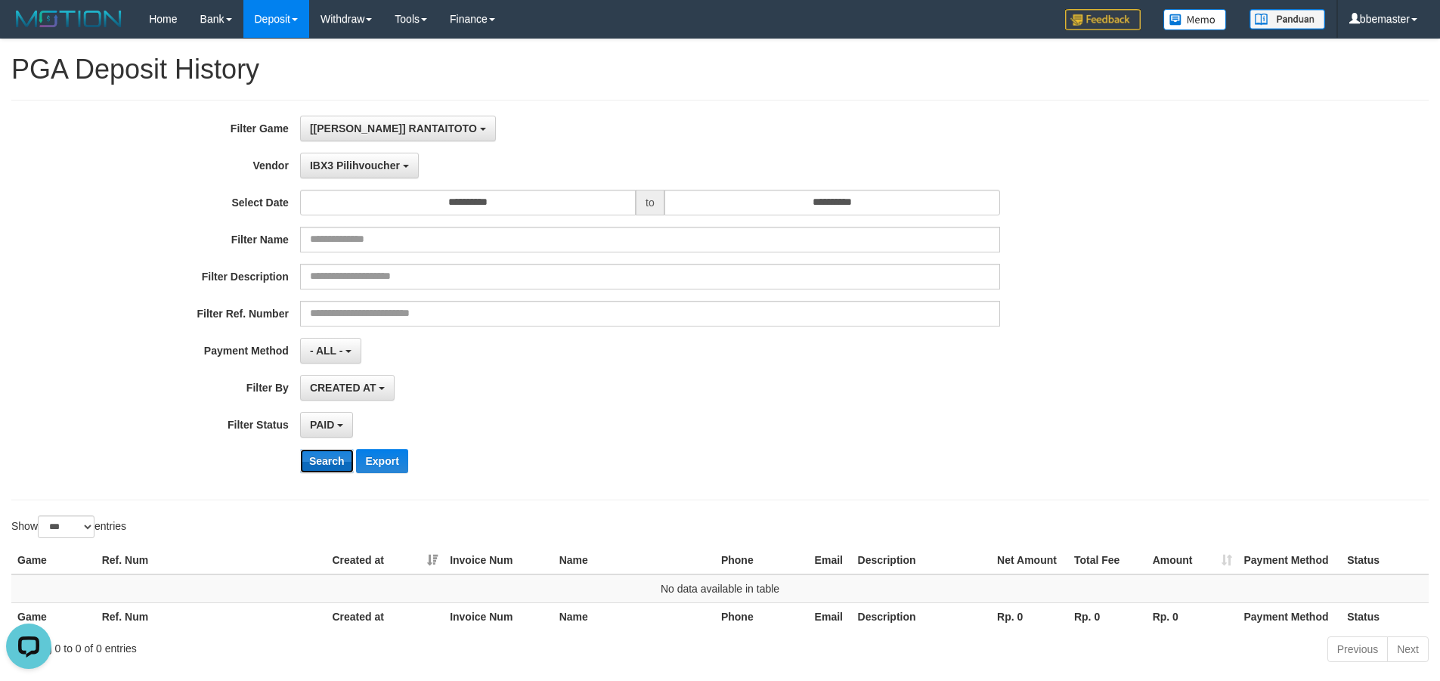
click at [322, 460] on button "Search" at bounding box center [327, 461] width 54 height 24
click at [587, 432] on div "PAID SELECT ALL - ALL - SELECT STATUS PENDING/UNPAID PAID CANCELED EXPIRED" at bounding box center [650, 425] width 700 height 26
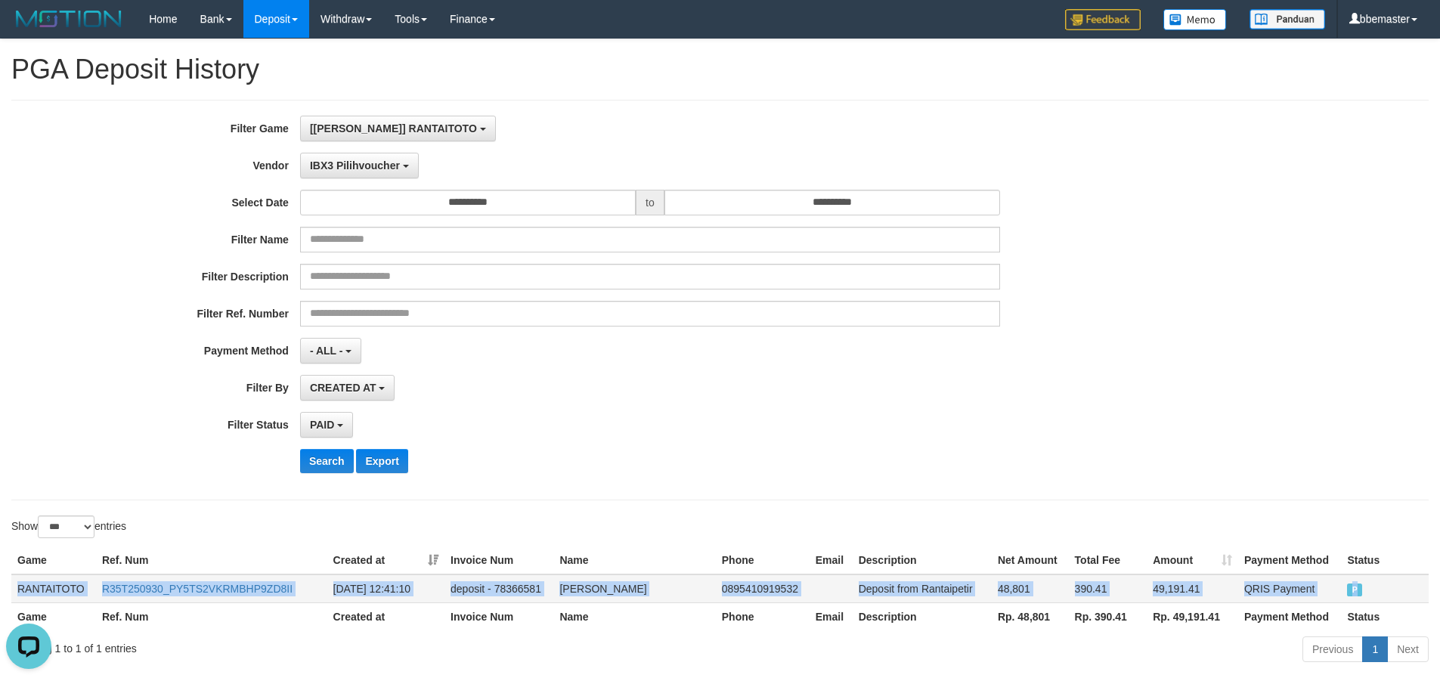
drag, startPoint x: 14, startPoint y: 591, endPoint x: 1443, endPoint y: 569, distance: 1429.4
click at [1395, 601] on tr "RANTAITOTO R35T250930_PY5TS2VKRMBHP9ZD8II [DATE] 12:41:10 deposit - 78366581 NU…" at bounding box center [719, 588] width 1417 height 29
copy tr "RANTAITOTO R35T250930_PY5TS2VKRMBHP9ZD8II [DATE] 12:41:10 deposit - 78366581 NU…"
drag, startPoint x: 351, startPoint y: 169, endPoint x: 339, endPoint y: 220, distance: 52.8
click at [351, 169] on span "IBX3 Pilihvoucher" at bounding box center [355, 165] width 90 height 12
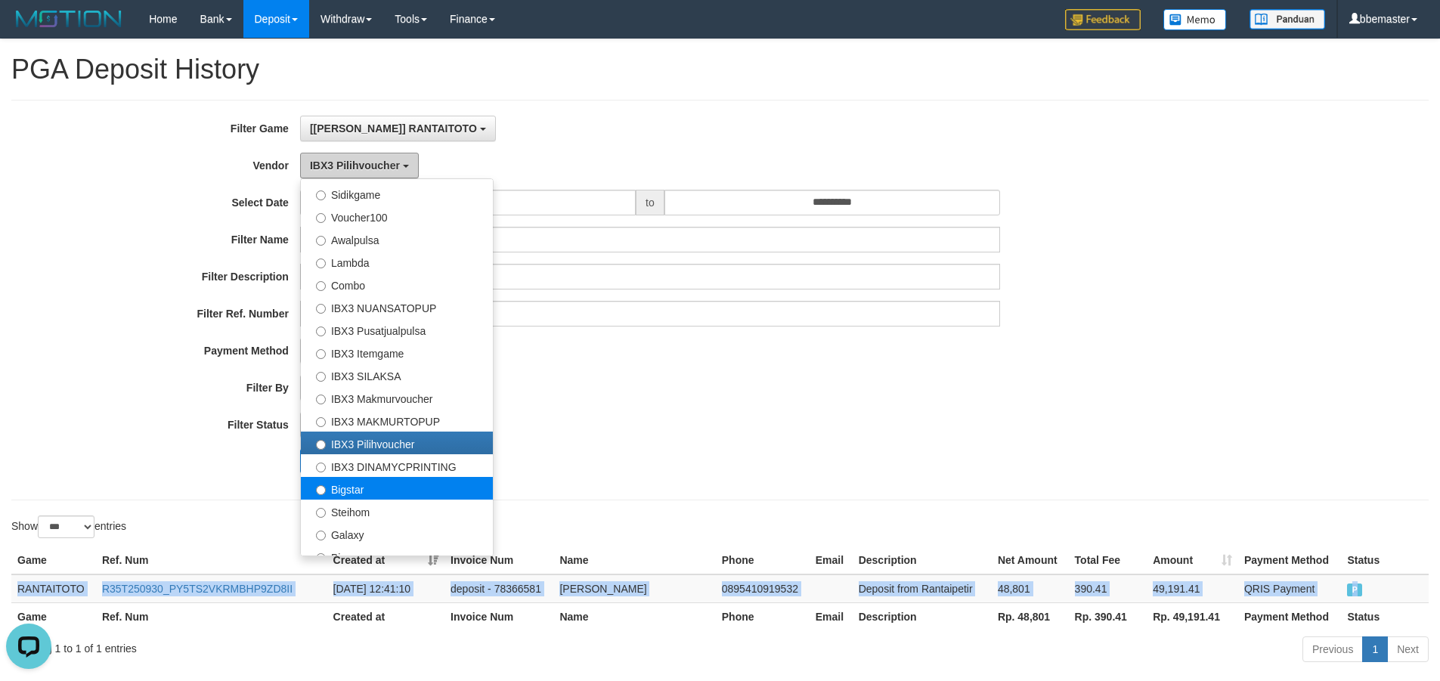
scroll to position [564, 0]
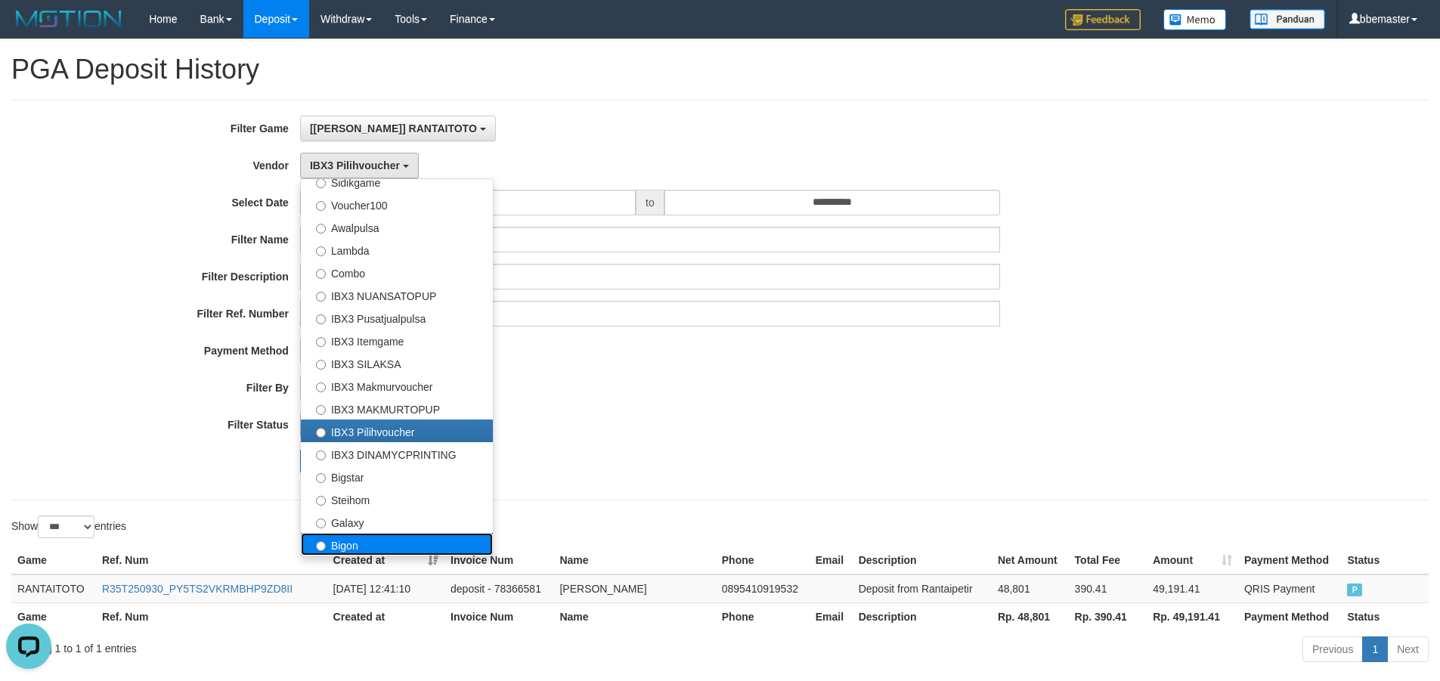
click at [339, 543] on label "Bigon" at bounding box center [397, 544] width 192 height 23
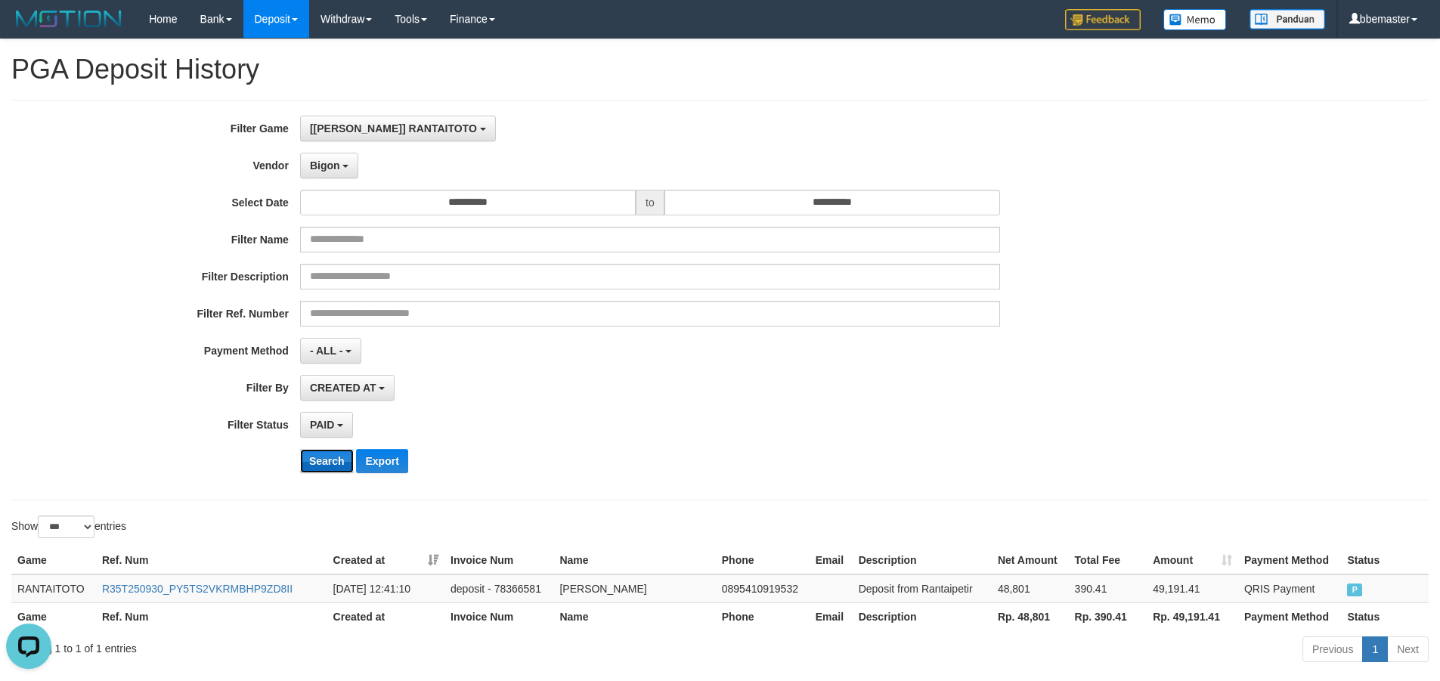
click at [314, 464] on button "Search" at bounding box center [327, 461] width 54 height 24
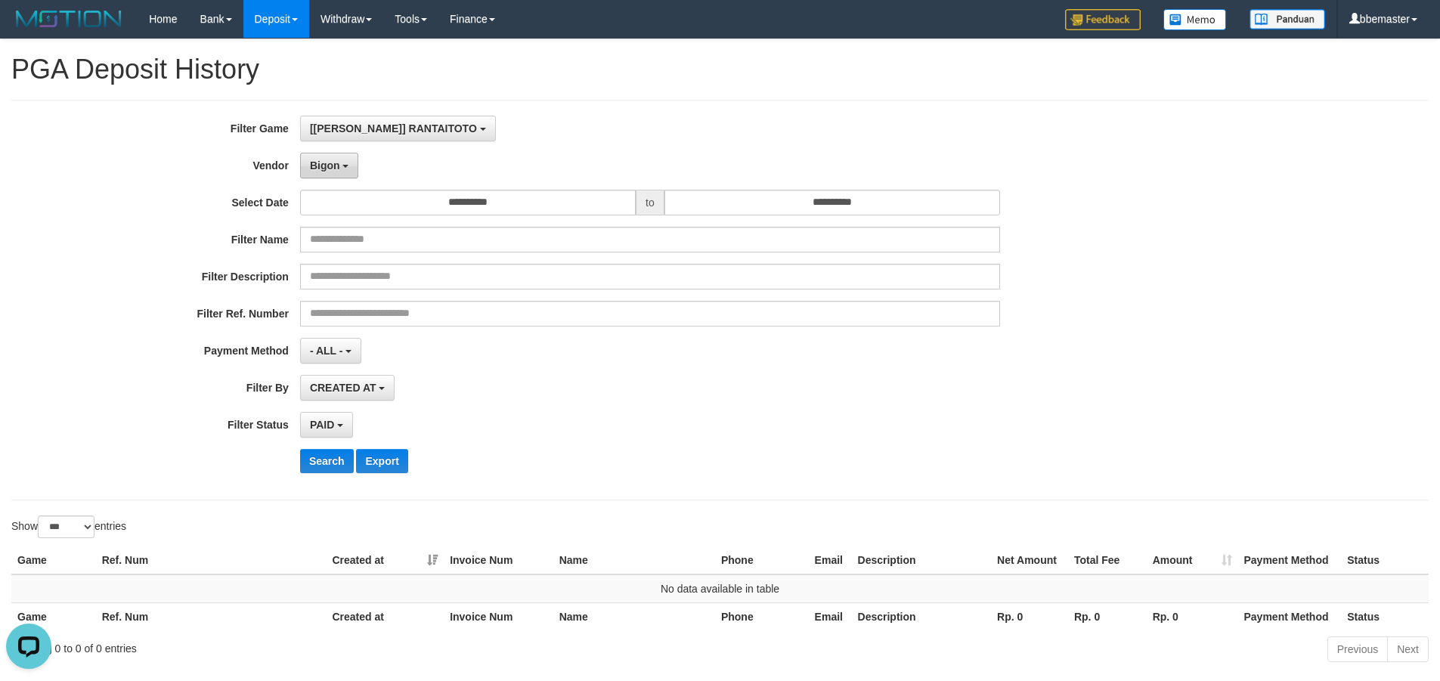
click at [324, 173] on button "Bigon" at bounding box center [329, 166] width 59 height 26
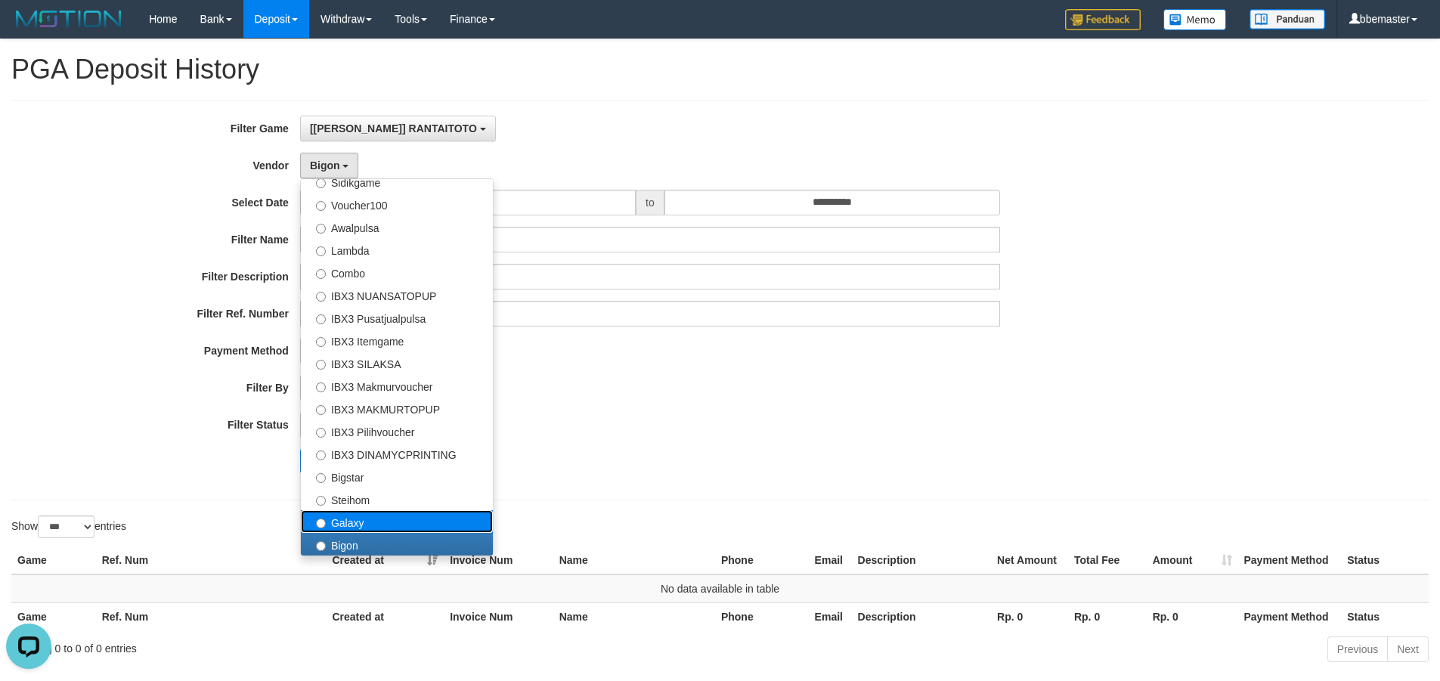
click at [382, 518] on label "Galaxy" at bounding box center [397, 521] width 192 height 23
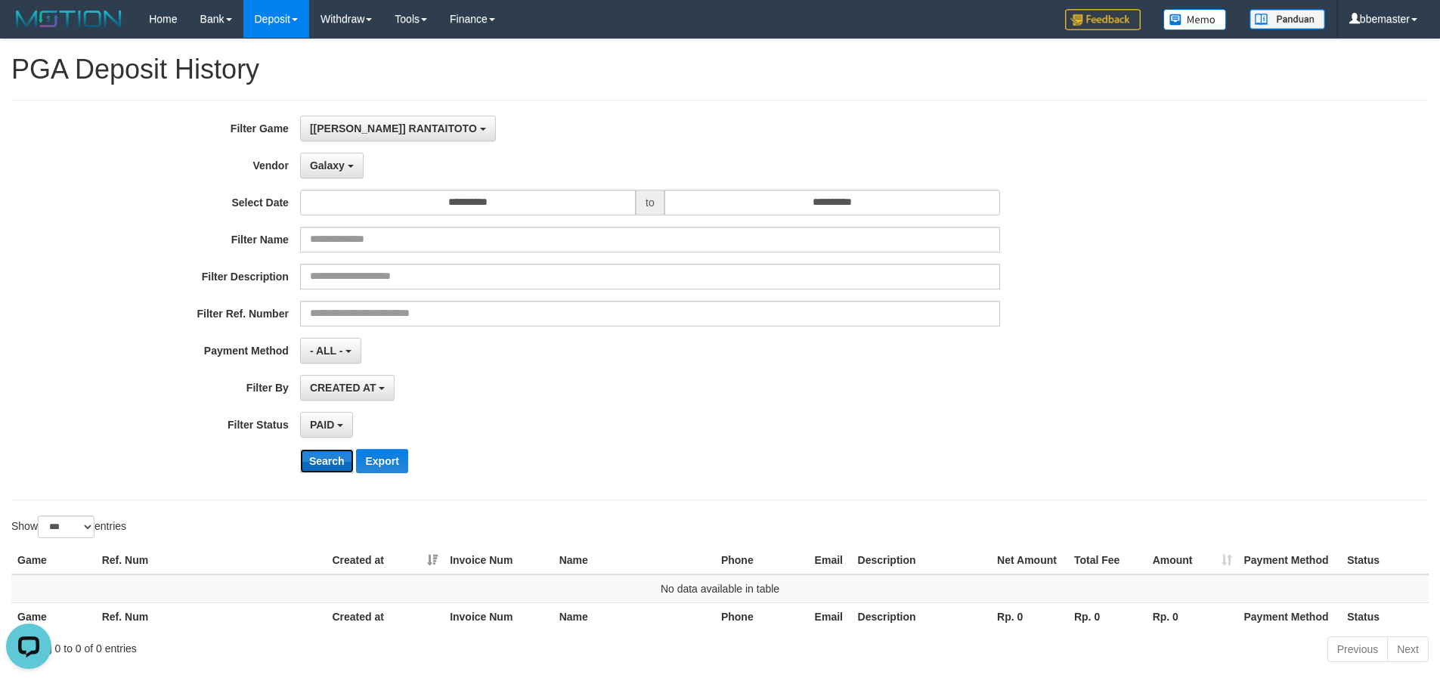
click at [331, 461] on button "Search" at bounding box center [327, 461] width 54 height 24
click at [333, 166] on span "Galaxy" at bounding box center [327, 165] width 35 height 12
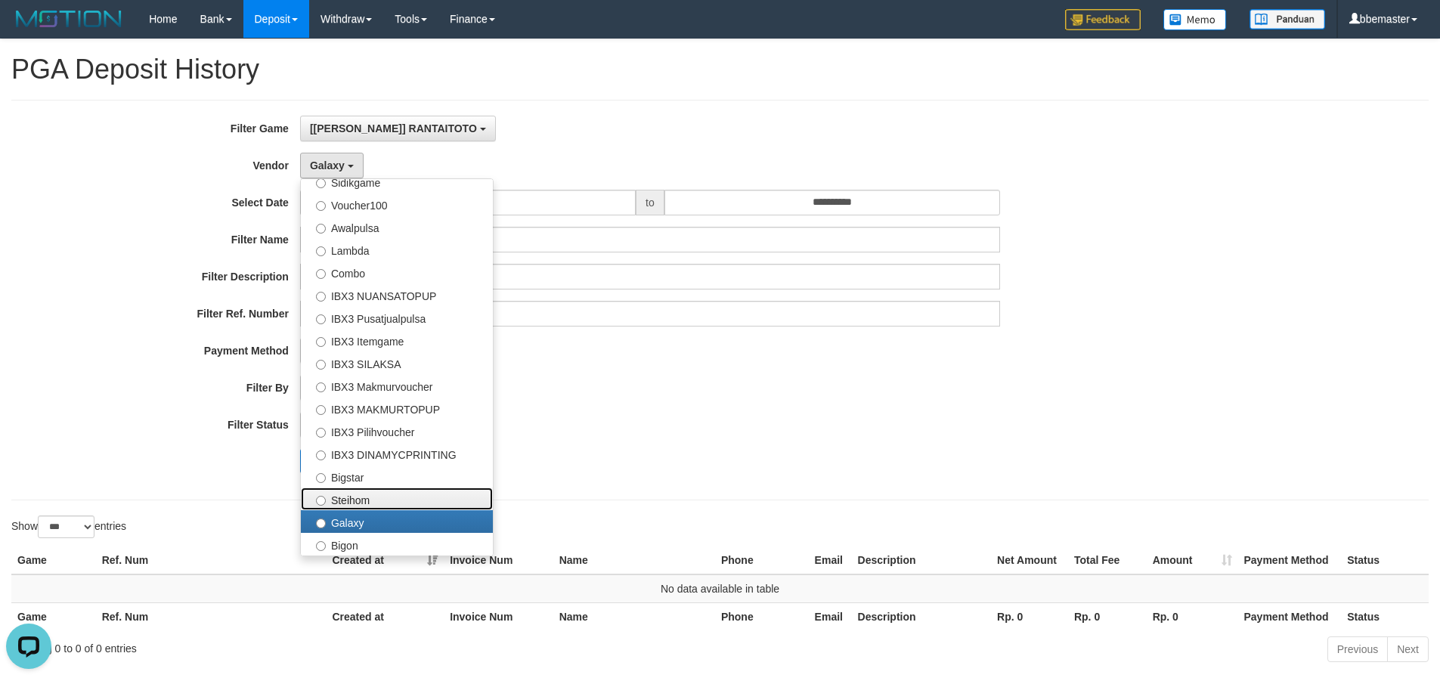
drag, startPoint x: 373, startPoint y: 500, endPoint x: 361, endPoint y: 491, distance: 14.5
click at [372, 500] on label "Steihom" at bounding box center [397, 498] width 192 height 23
select select "**********"
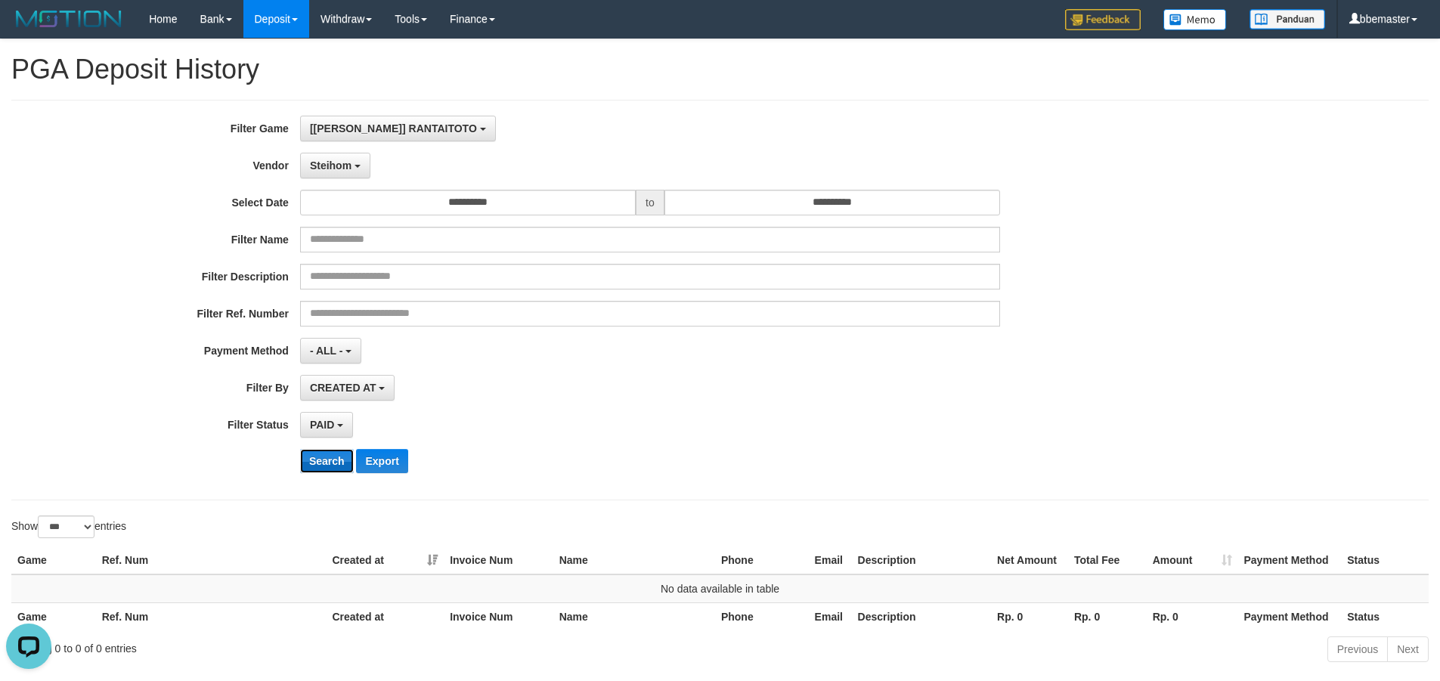
click at [322, 467] on button "Search" at bounding box center [327, 461] width 54 height 24
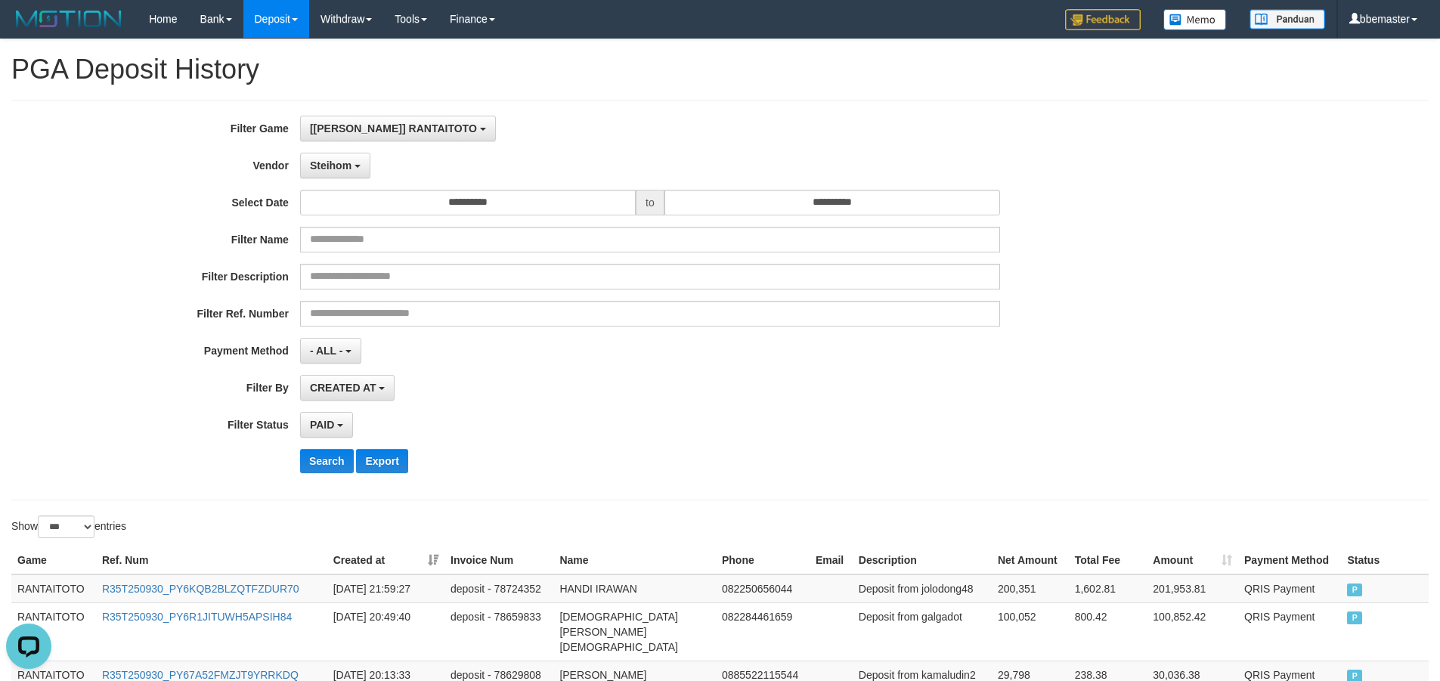
click at [548, 442] on div "**********" at bounding box center [600, 300] width 1200 height 369
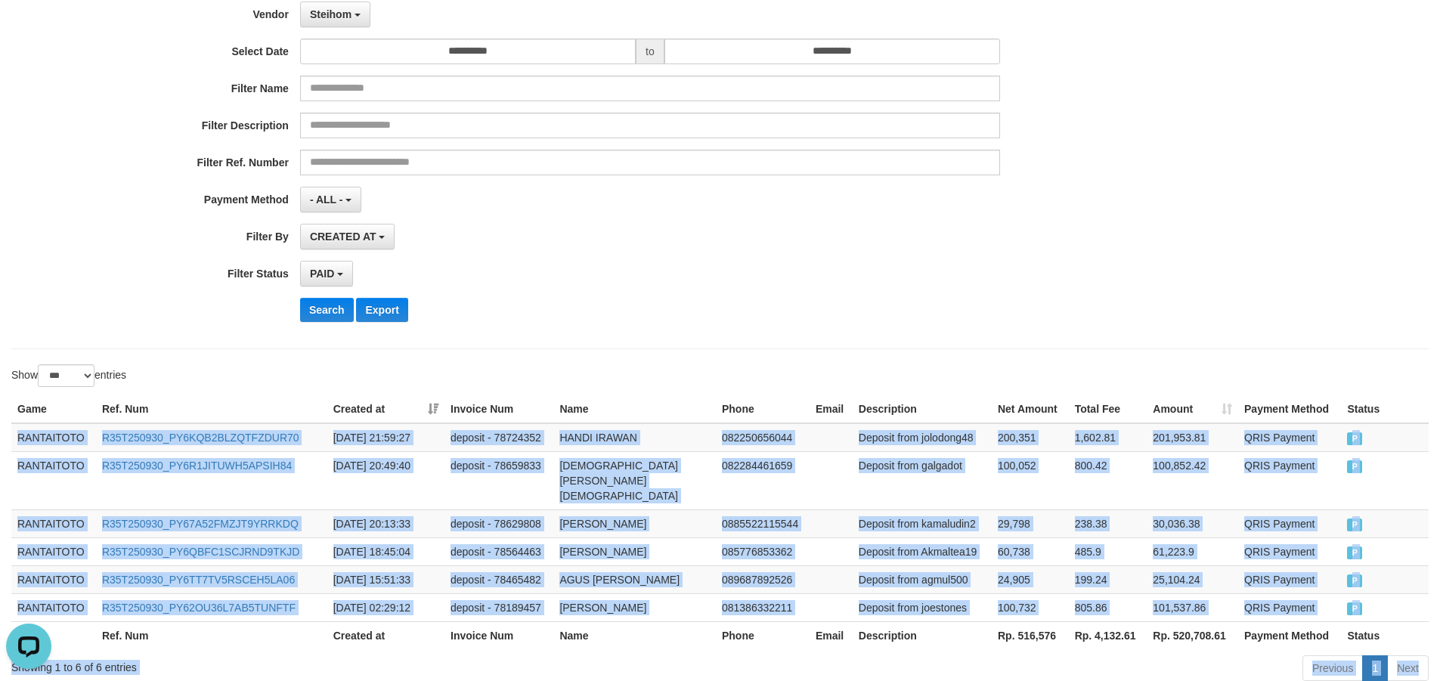
scroll to position [210, 0]
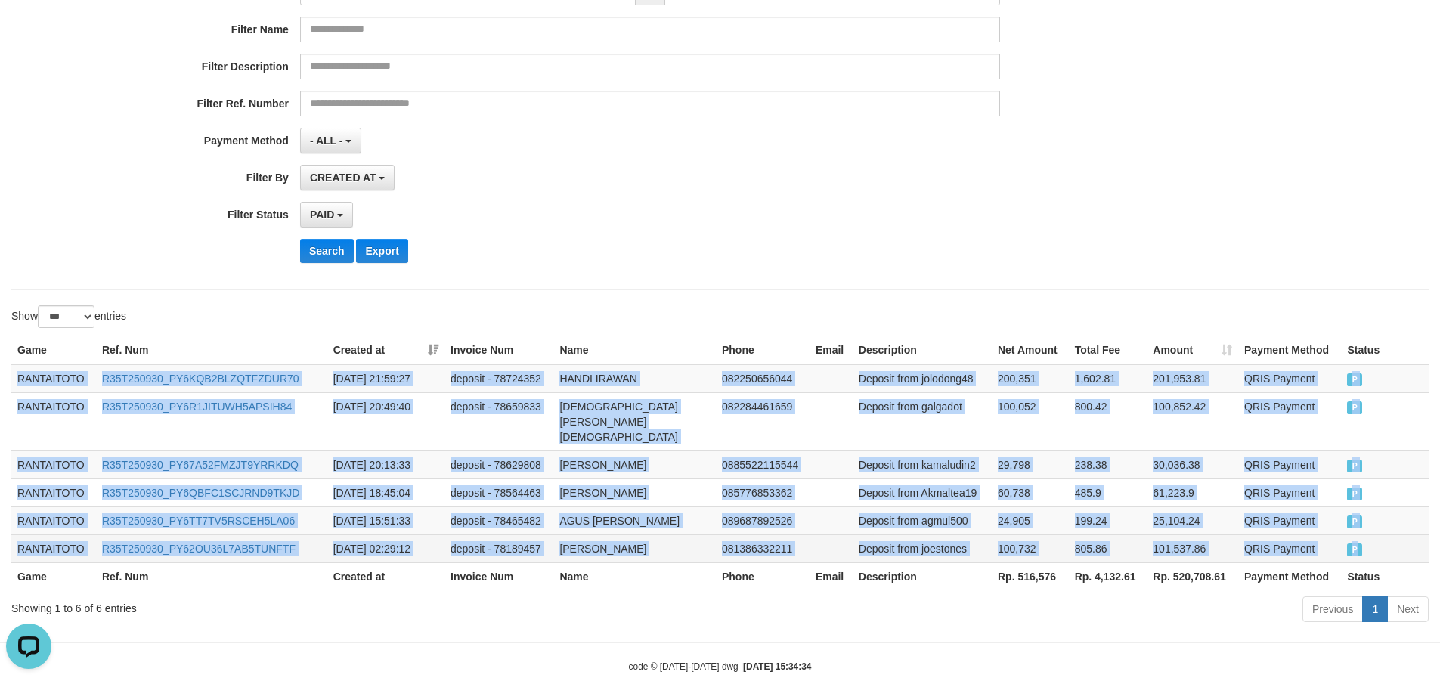
drag, startPoint x: 20, startPoint y: 441, endPoint x: 1368, endPoint y: 525, distance: 1350.2
click at [1368, 525] on tbody "RANTAITOTO R35T250930_PY6KQB2BLZQTFZDUR70 [DATE] 21:59:27 deposit - 78724352 HA…" at bounding box center [719, 463] width 1417 height 199
copy tbody "RANTAITOTO R35T250930_PY6KQB2BLZQTFZDUR70 [DATE] 21:59:27 deposit - 78724352 HA…"
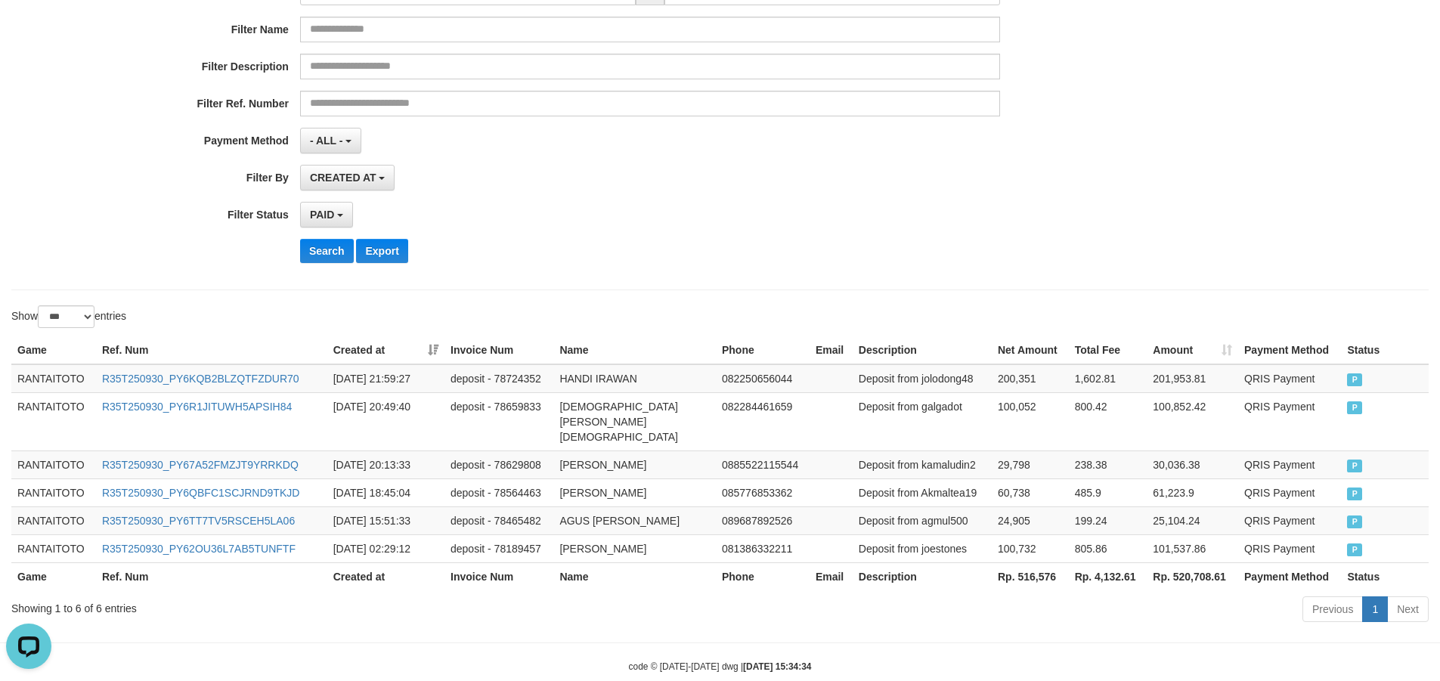
drag, startPoint x: 1295, startPoint y: 175, endPoint x: 1406, endPoint y: 200, distance: 113.1
click at [1298, 174] on div "**********" at bounding box center [720, 90] width 1440 height 369
click at [952, 237] on div "**********" at bounding box center [600, 90] width 1200 height 369
